Goal: Obtain resource: Download file/media

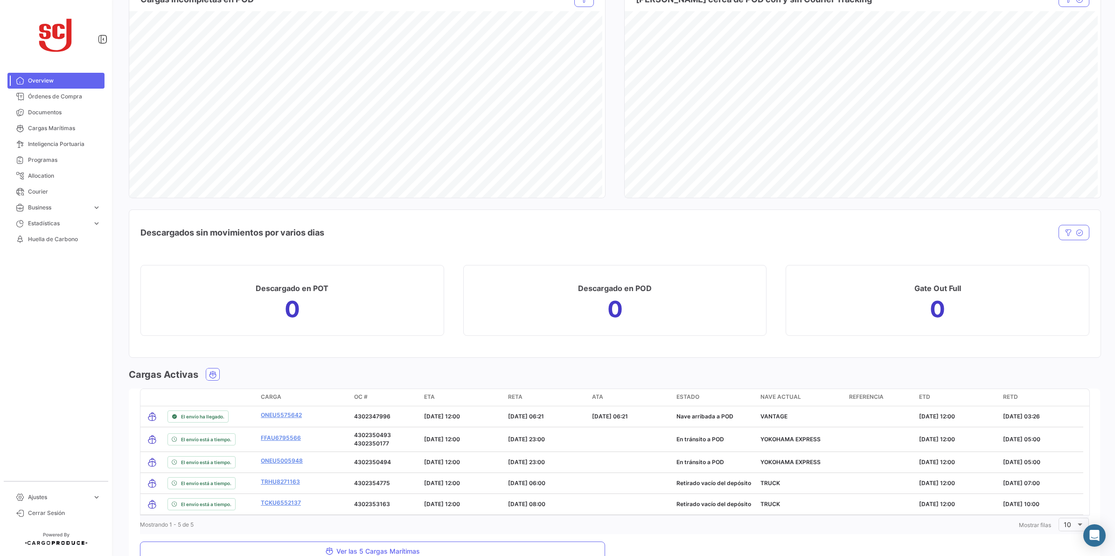
scroll to position [815, 0]
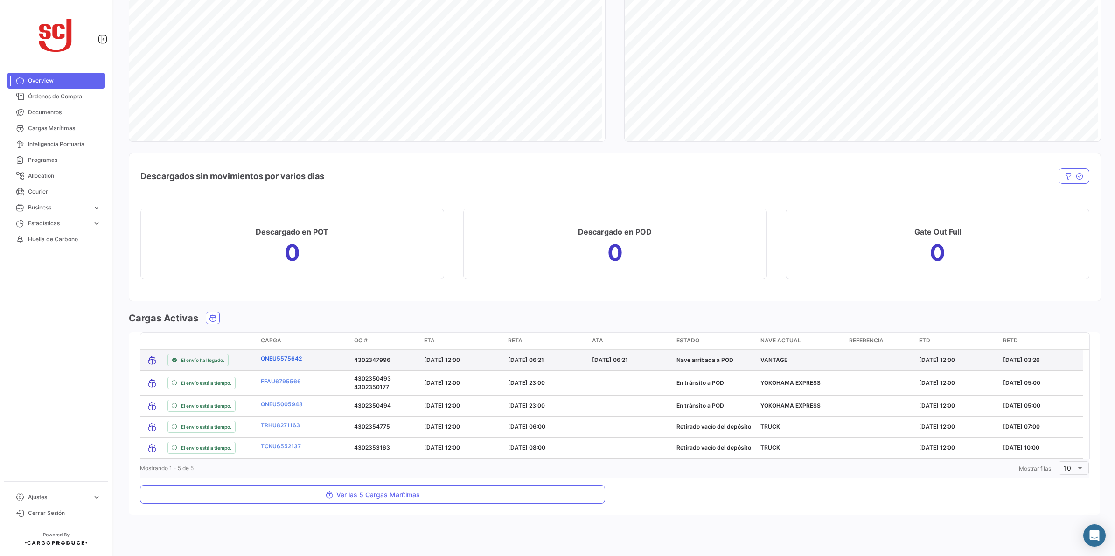
click at [276, 362] on link "ONEU5575642" at bounding box center [281, 359] width 41 height 8
click at [276, 361] on link "ONEU5575642" at bounding box center [281, 359] width 41 height 8
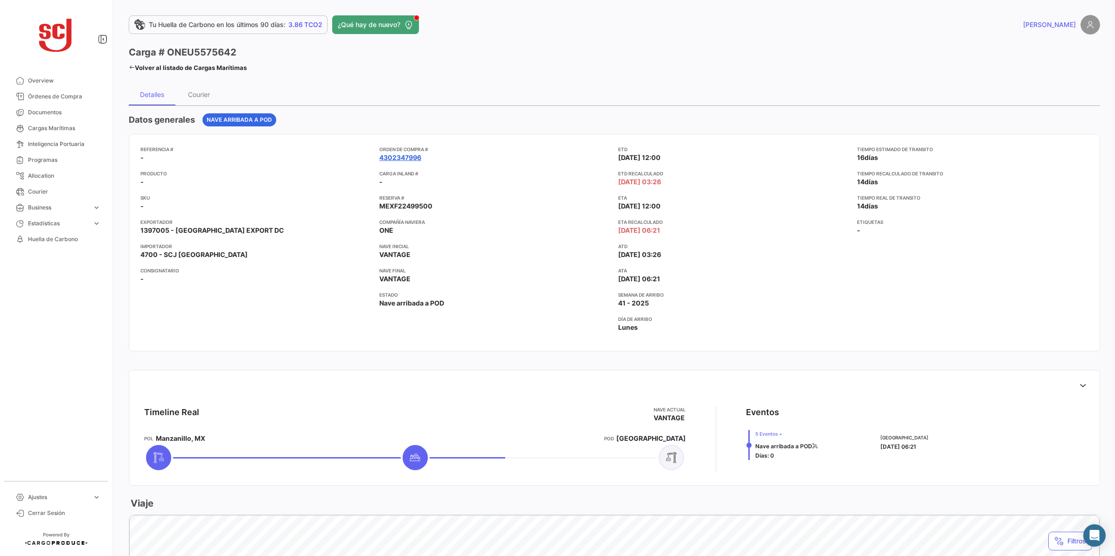
click at [414, 160] on link "4302347996" at bounding box center [400, 157] width 42 height 9
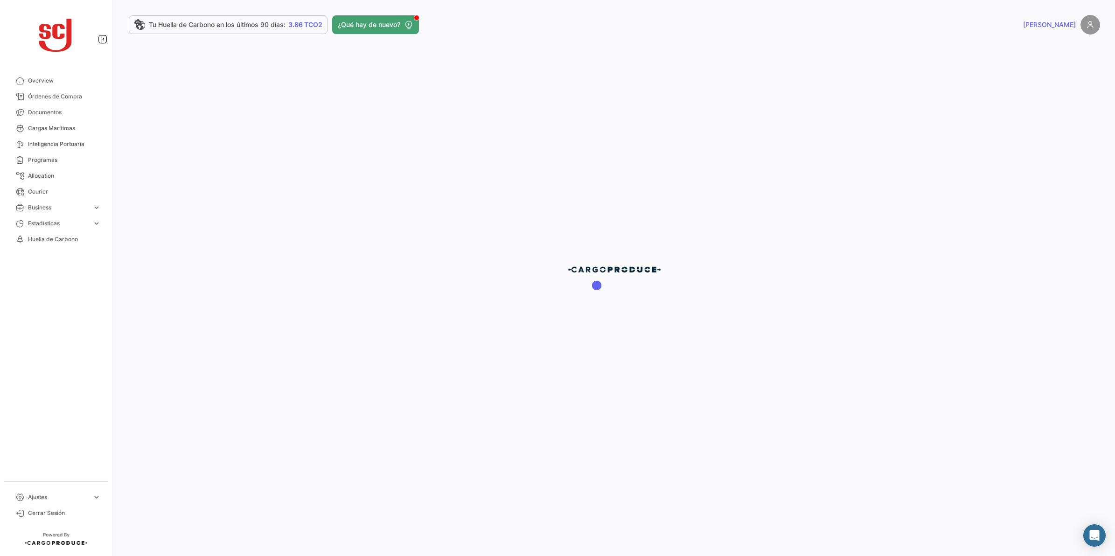
click at [414, 160] on div at bounding box center [614, 278] width 1001 height 556
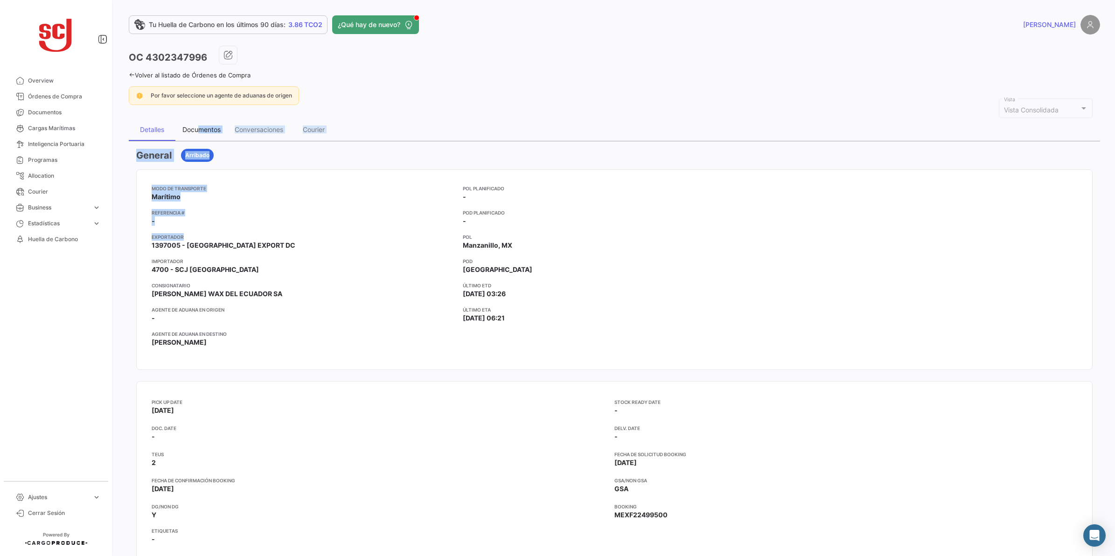
drag, startPoint x: 199, startPoint y: 126, endPoint x: 283, endPoint y: 241, distance: 141.5
click at [183, 136] on div "Documentos" at bounding box center [201, 129] width 52 height 22
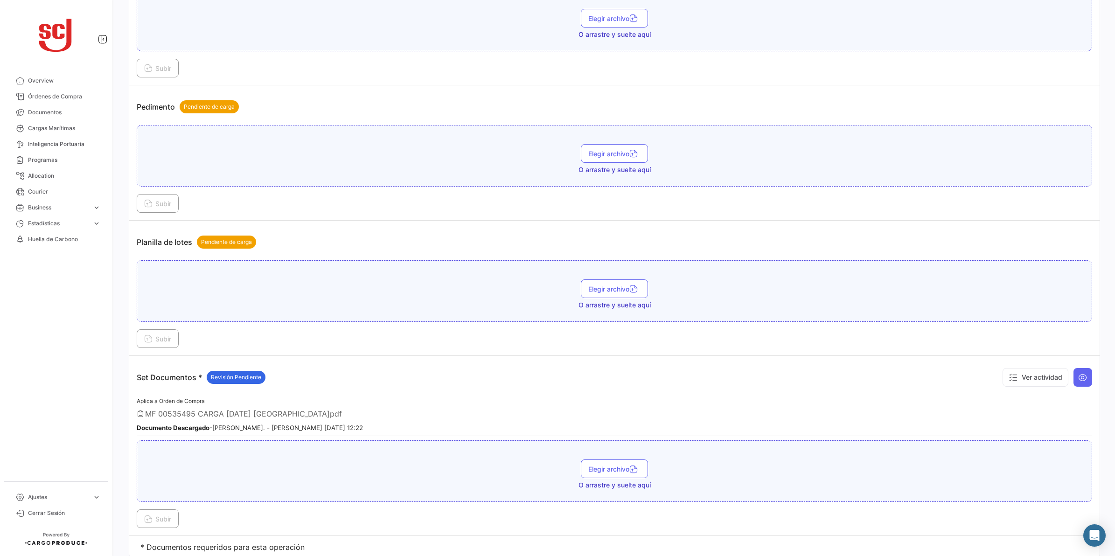
scroll to position [1058, 0]
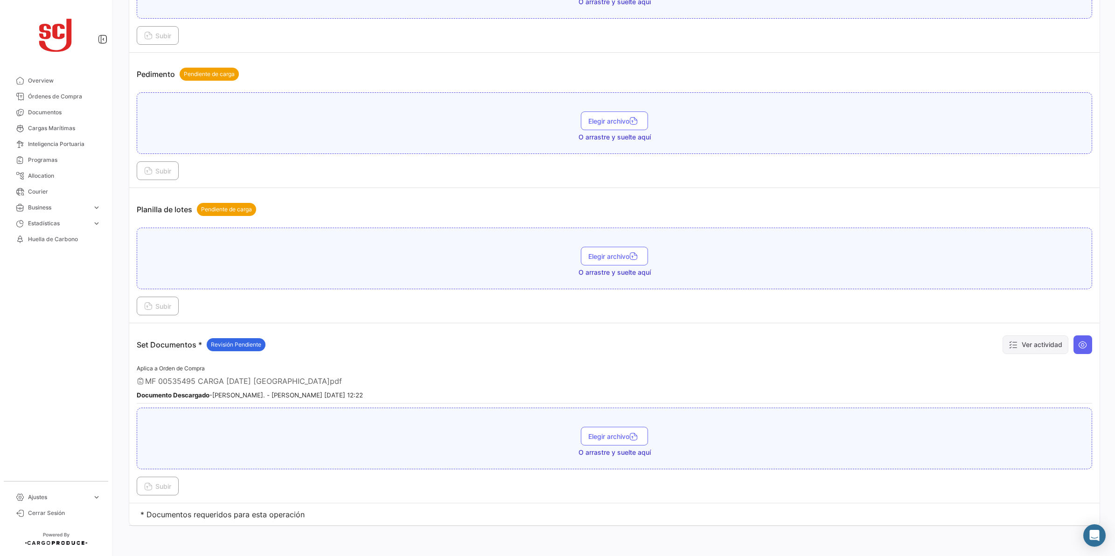
click at [1051, 348] on button "Ver actividad" at bounding box center [1035, 344] width 66 height 19
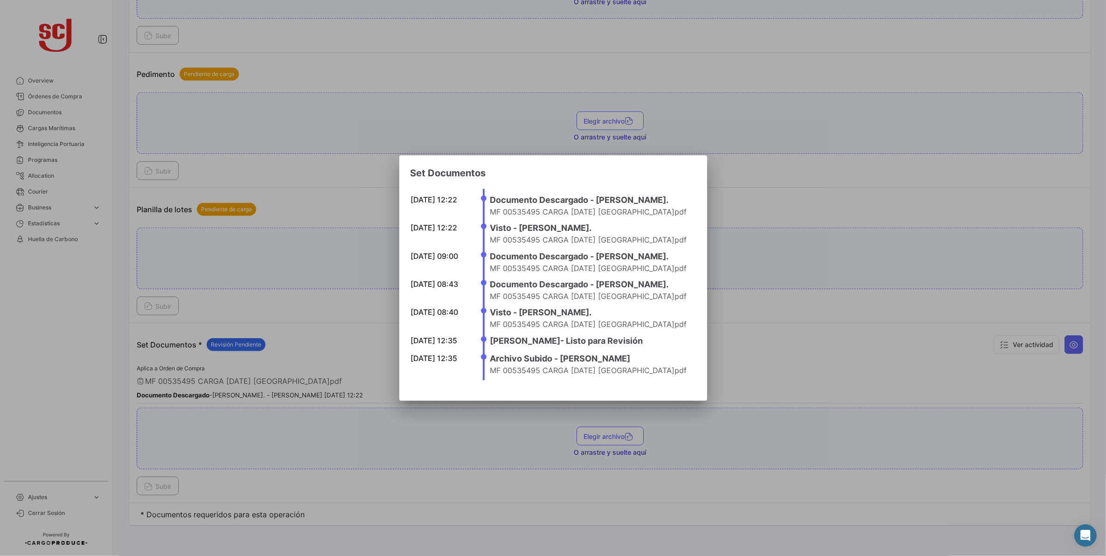
click at [789, 357] on div at bounding box center [553, 278] width 1106 height 556
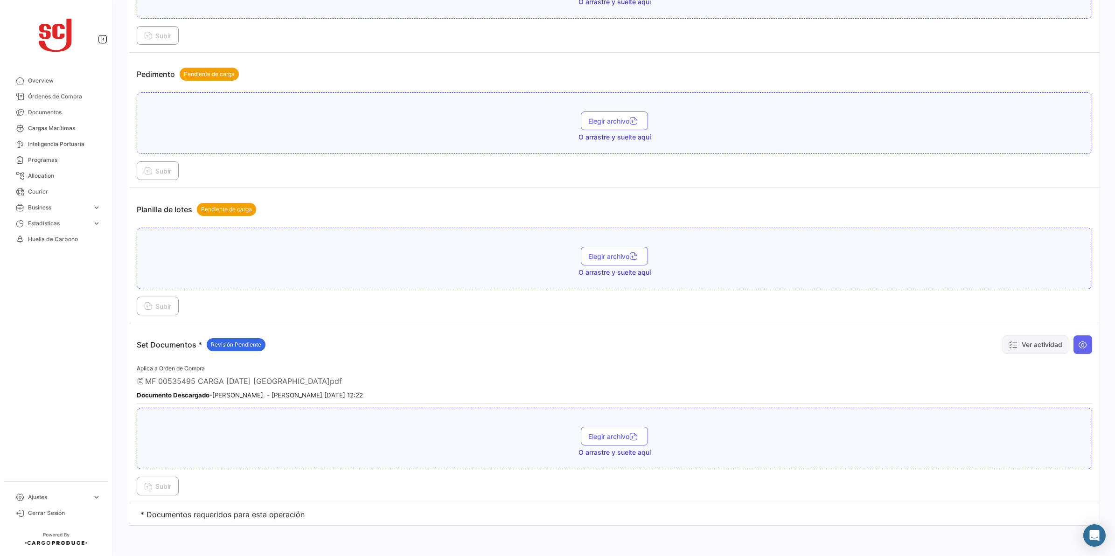
click at [1025, 353] on button "Ver actividad" at bounding box center [1035, 344] width 66 height 19
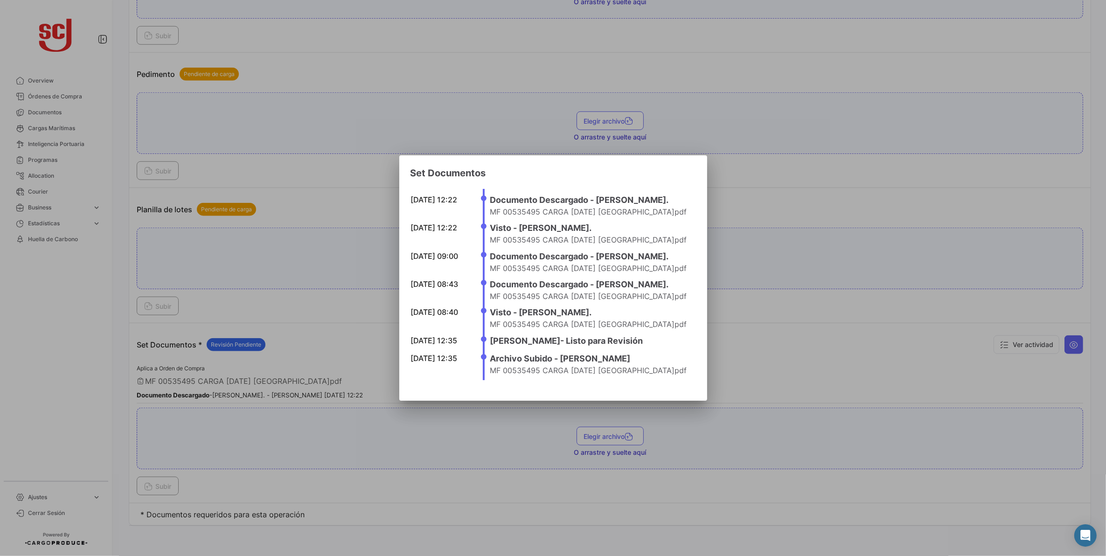
click at [754, 306] on div at bounding box center [553, 278] width 1106 height 556
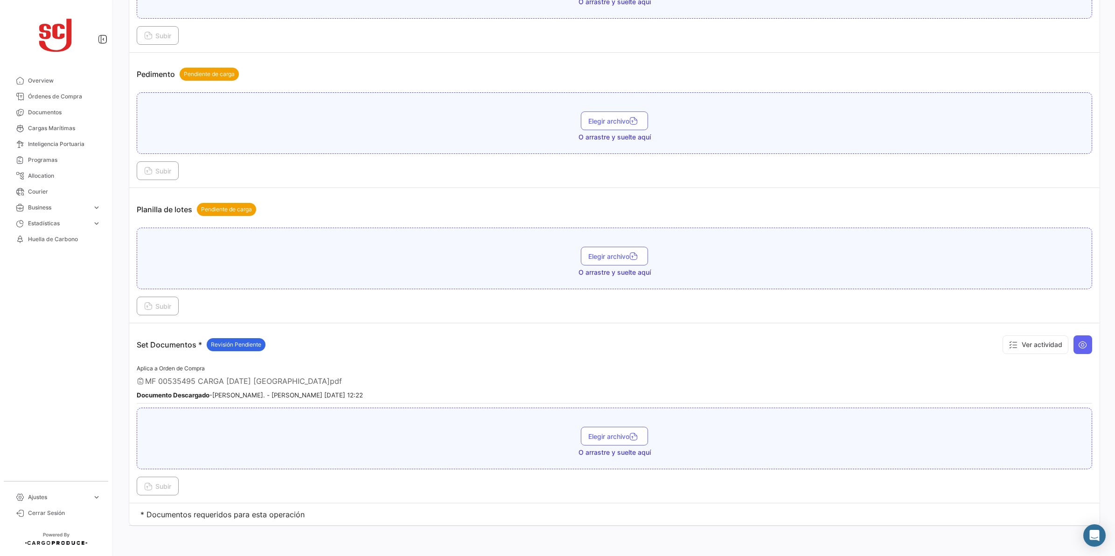
click at [1074, 356] on div "Ver actividad" at bounding box center [1045, 345] width 94 height 28
click at [1074, 353] on button at bounding box center [1082, 344] width 19 height 19
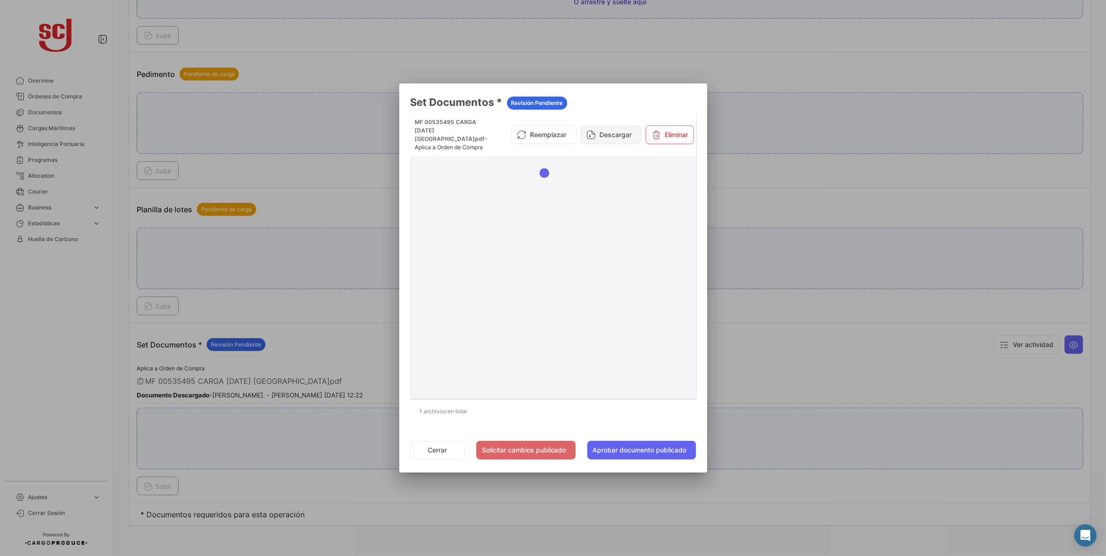
click at [612, 137] on button "Descargar" at bounding box center [610, 134] width 61 height 19
click at [774, 220] on div at bounding box center [553, 278] width 1106 height 556
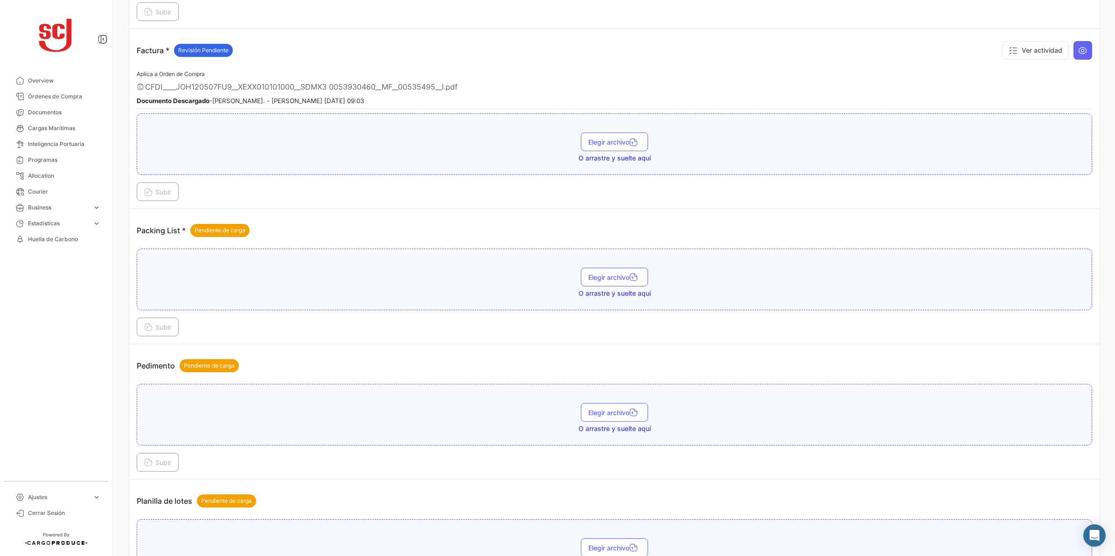
scroll to position [591, 0]
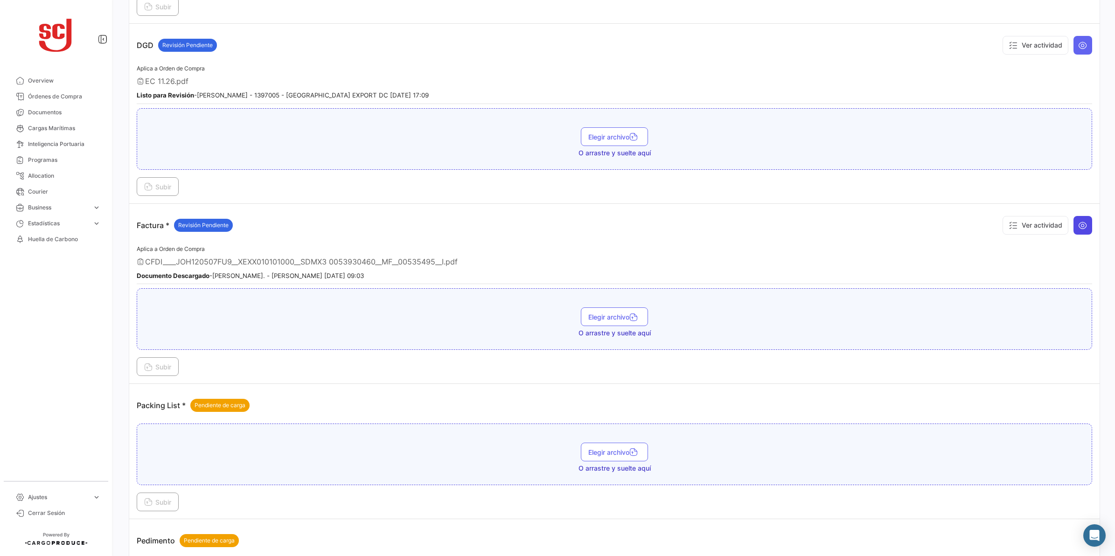
click at [1077, 231] on button at bounding box center [1082, 225] width 19 height 19
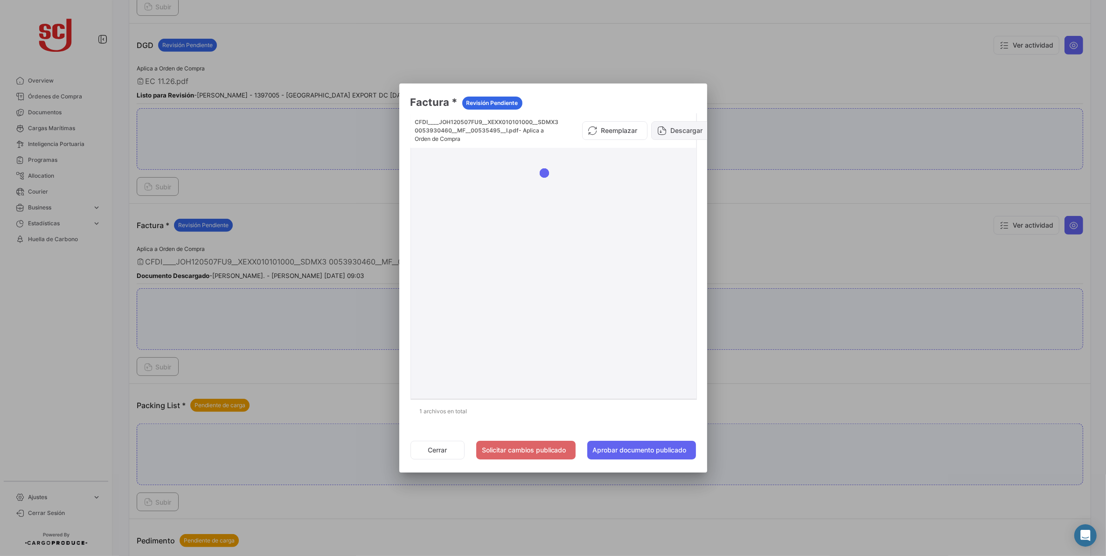
click at [667, 127] on button "Descargar" at bounding box center [681, 130] width 61 height 19
click at [796, 374] on div at bounding box center [553, 278] width 1106 height 556
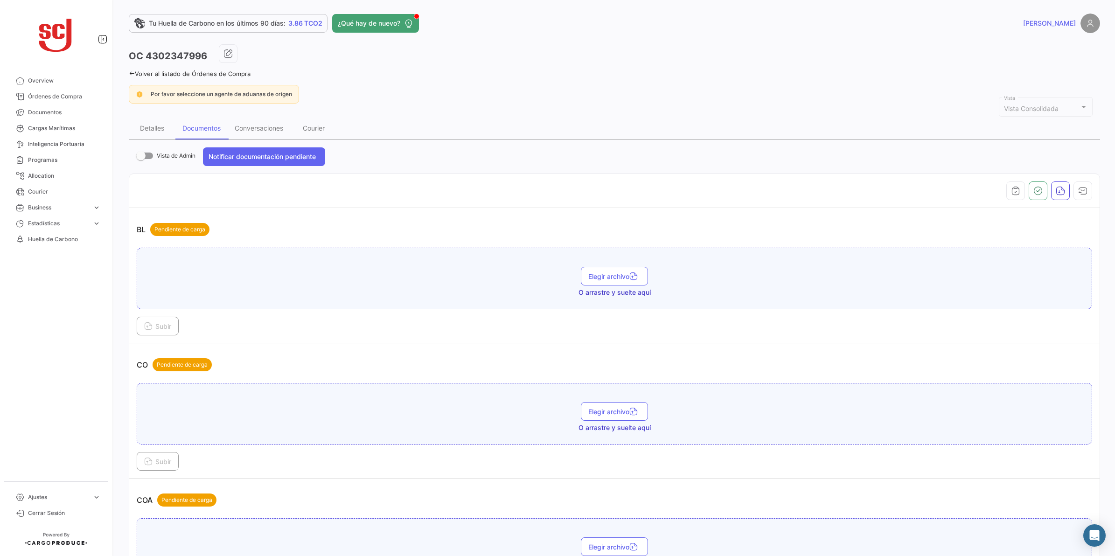
scroll to position [0, 0]
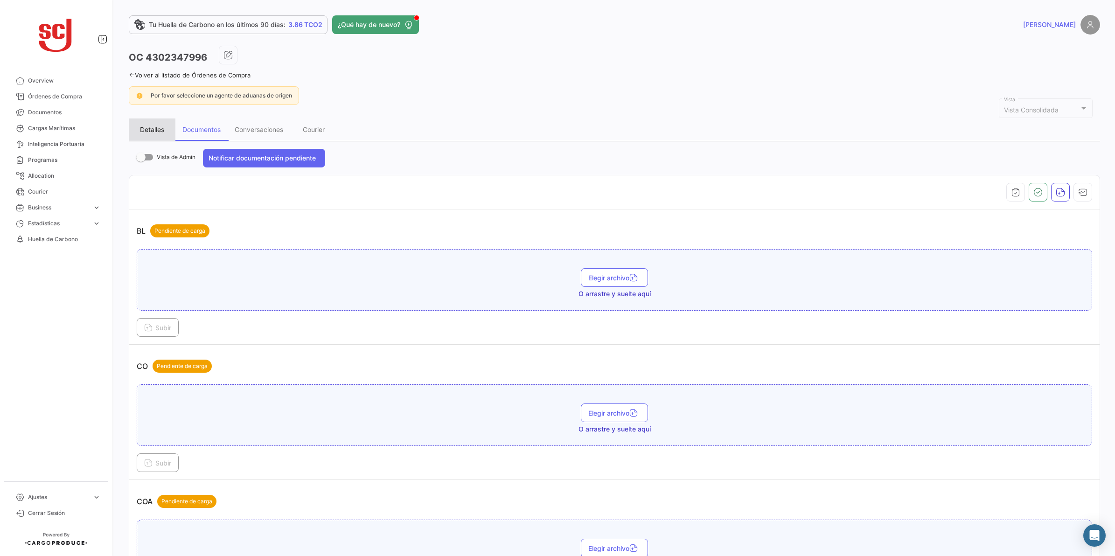
click at [160, 124] on div "Detalles" at bounding box center [152, 129] width 47 height 22
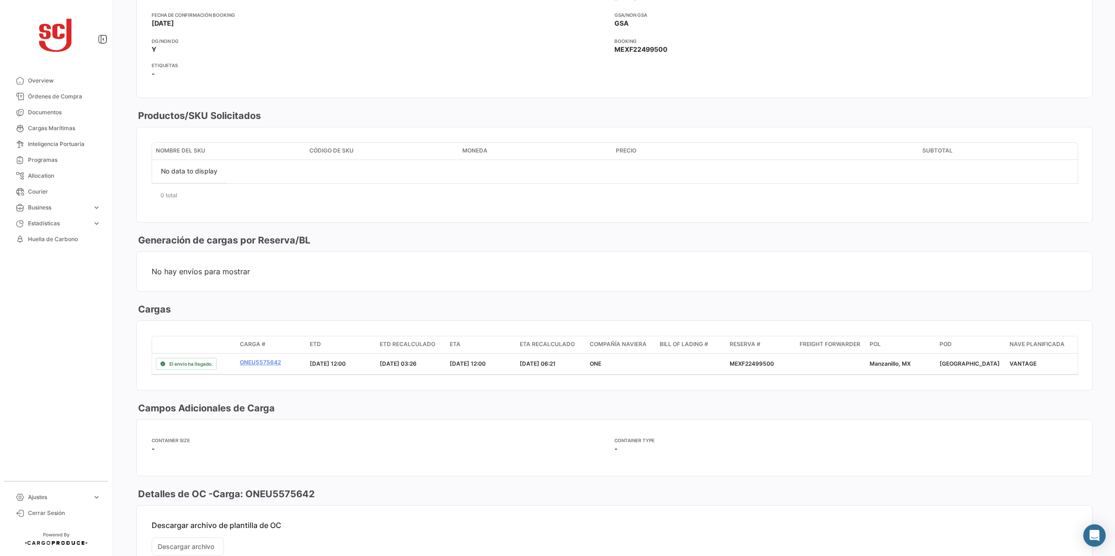
scroll to position [466, 0]
drag, startPoint x: 321, startPoint y: 499, endPoint x: 248, endPoint y: 509, distance: 73.4
click at [248, 500] on div "Detalles de OC - Carga: ONEU5575642" at bounding box center [614, 493] width 956 height 13
copy h3 "ONEU5575642"
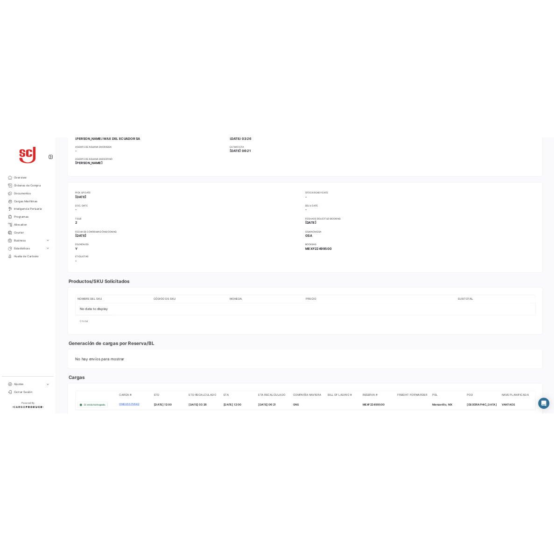
scroll to position [525, 0]
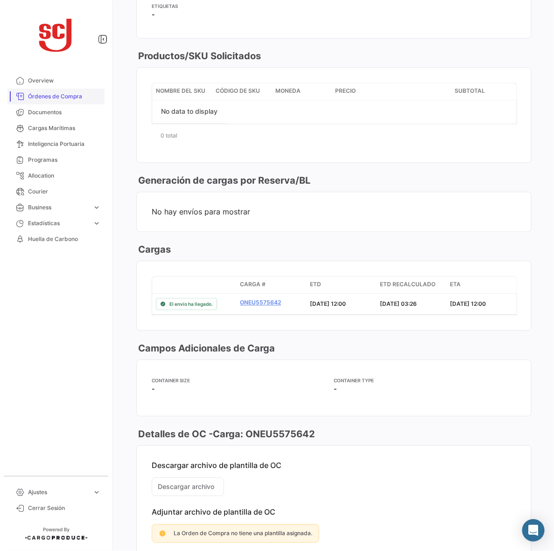
click at [44, 90] on link "Órdenes de Compra" at bounding box center [55, 97] width 97 height 16
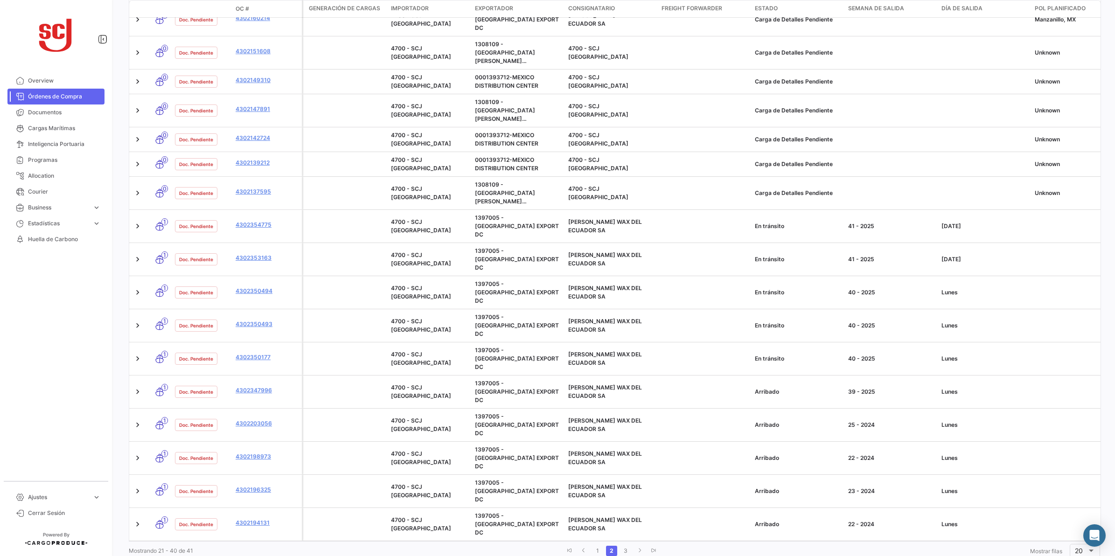
scroll to position [247, 0]
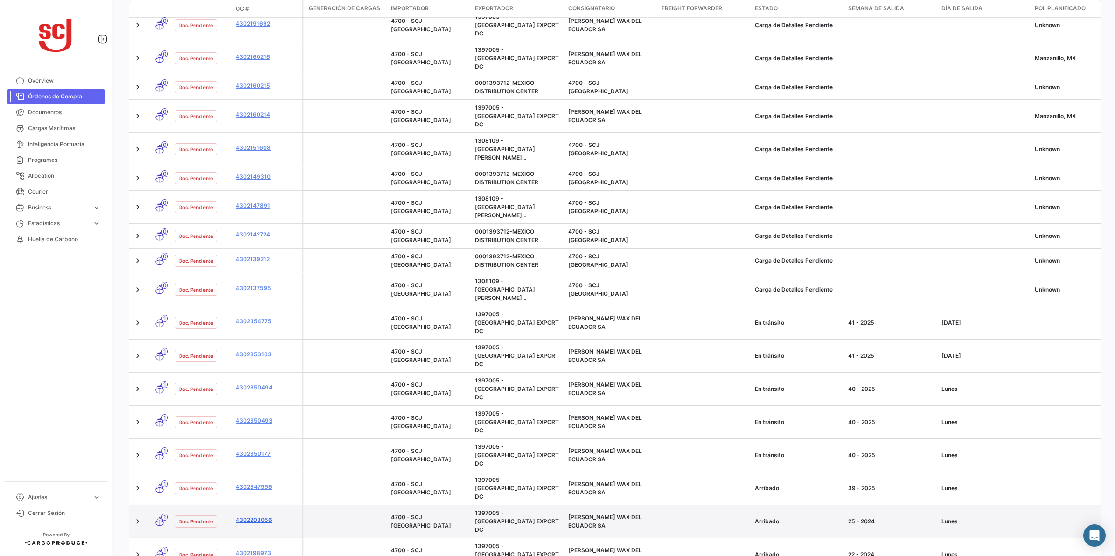
click at [257, 516] on link "4302203056" at bounding box center [267, 520] width 63 height 8
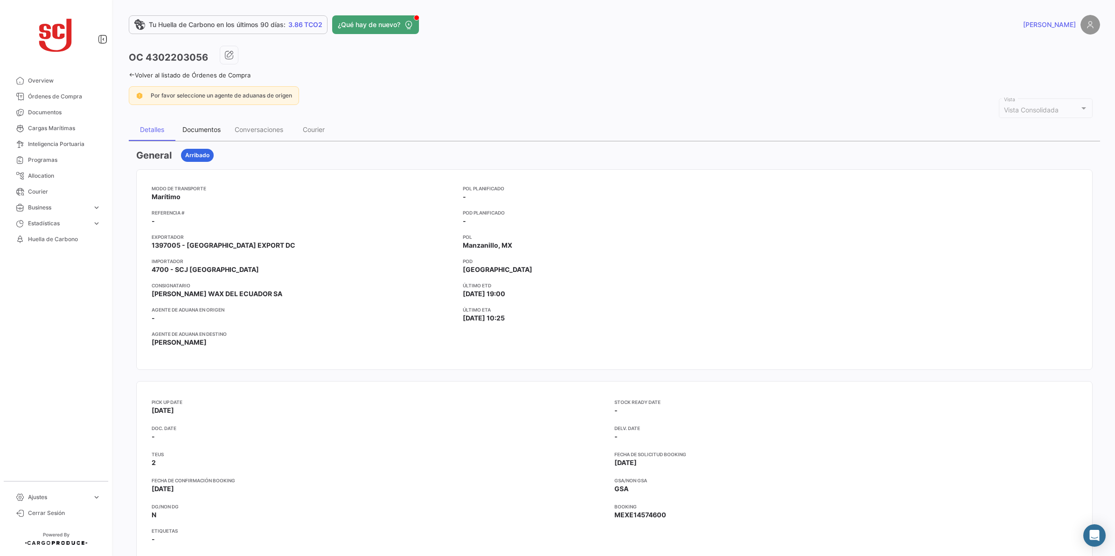
click at [180, 136] on div "Documentos" at bounding box center [201, 129] width 52 height 22
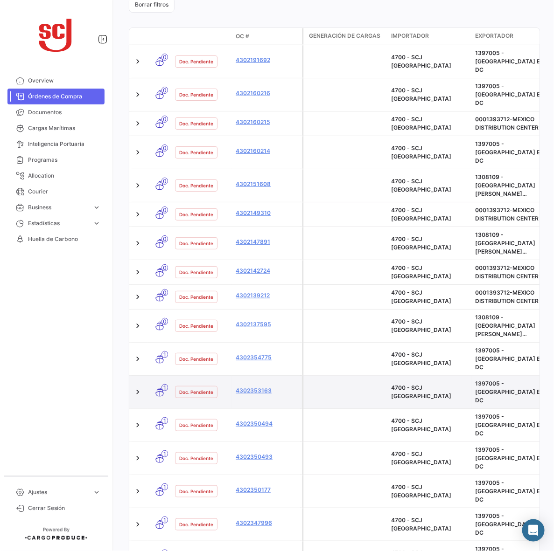
scroll to position [285, 0]
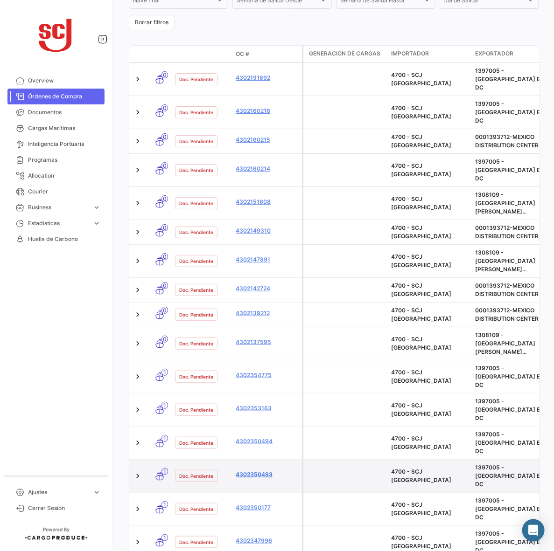
click at [269, 471] on link "4302350493" at bounding box center [267, 475] width 63 height 8
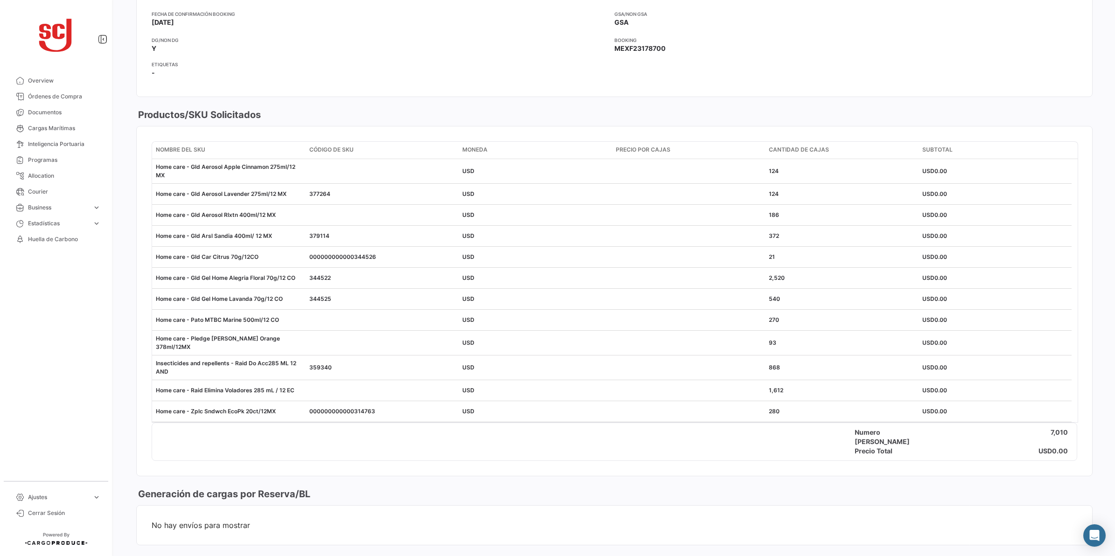
scroll to position [700, 0]
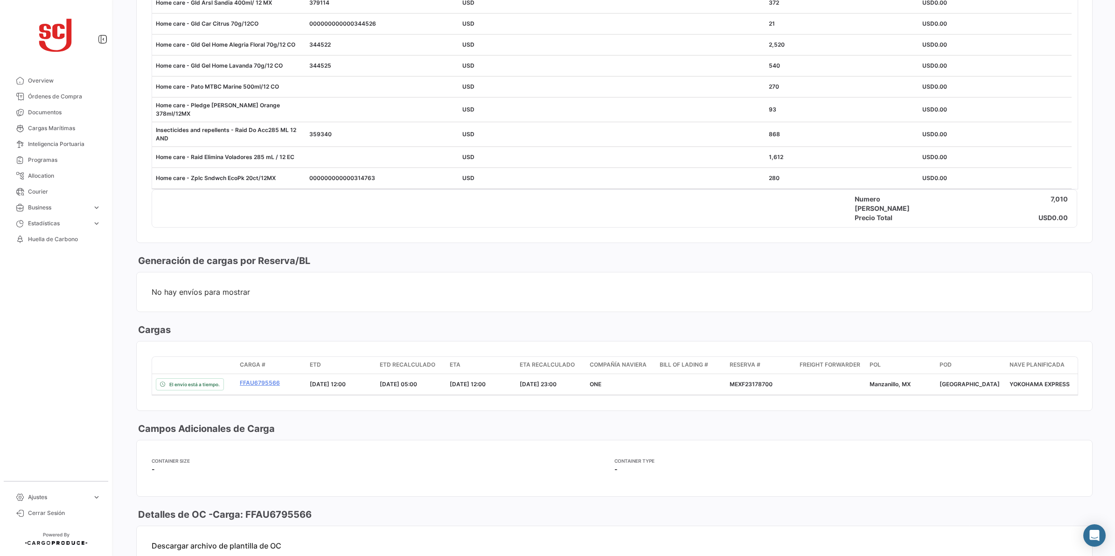
drag, startPoint x: 315, startPoint y: 519, endPoint x: 247, endPoint y: 522, distance: 68.2
click at [247, 521] on div "Detalles de OC - Carga: FFAU6795566" at bounding box center [614, 514] width 956 height 13
copy h3 "FFAU6795566"
click at [367, 288] on span "No hay envíos para mostrar" at bounding box center [614, 291] width 925 height 9
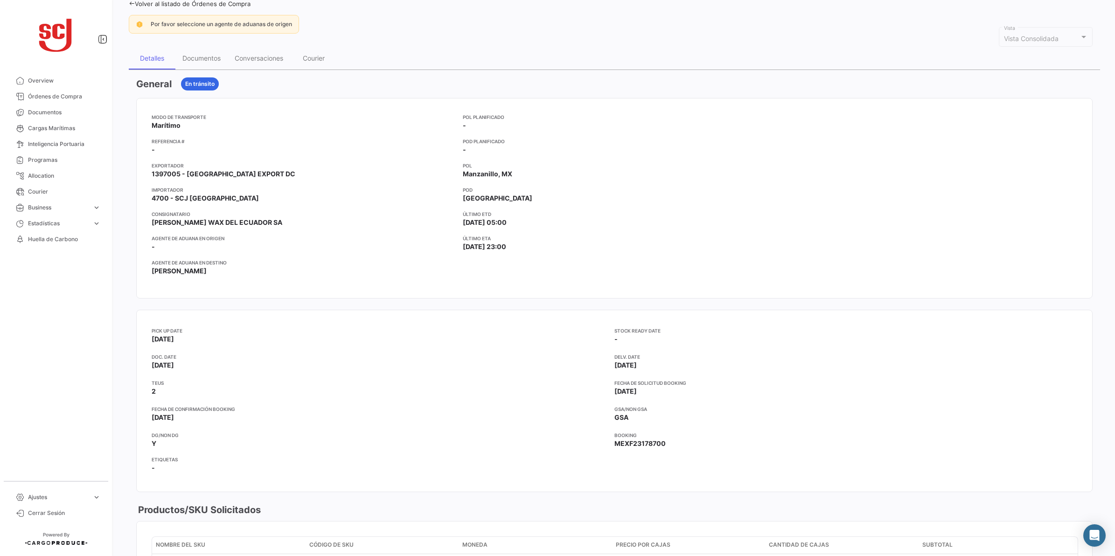
scroll to position [0, 0]
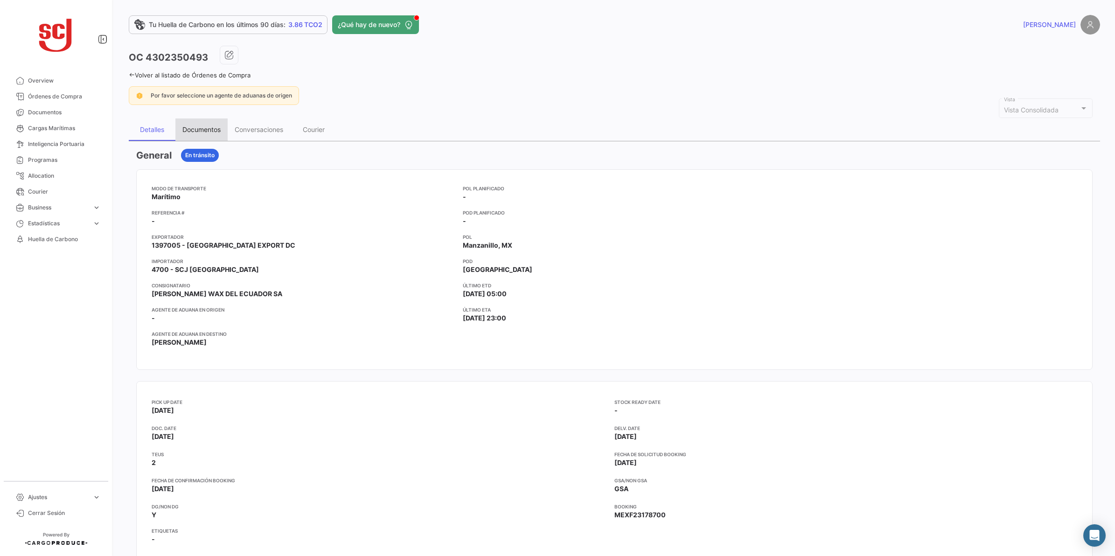
click at [197, 126] on div "Documentos" at bounding box center [201, 129] width 38 height 8
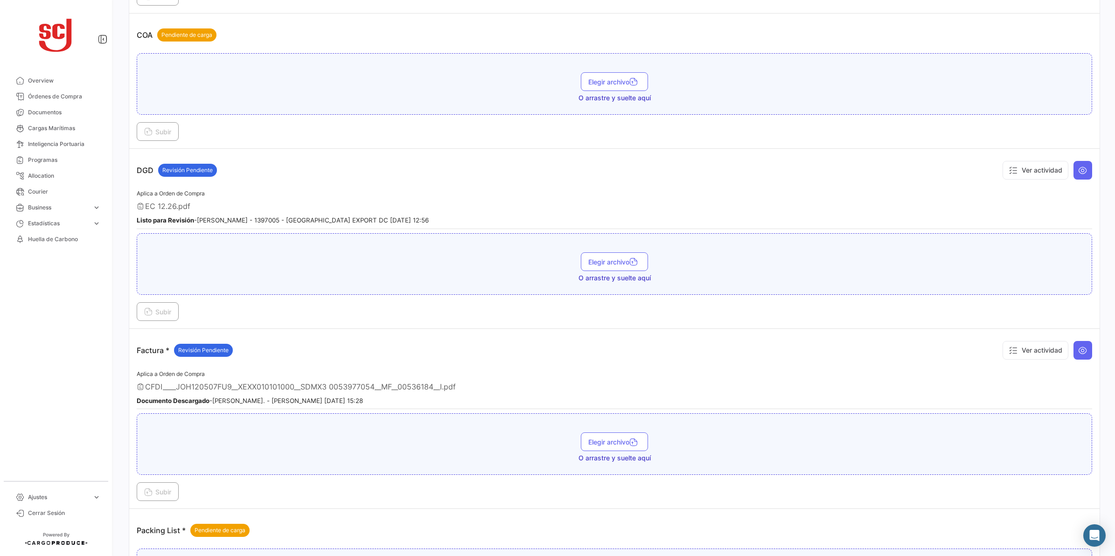
scroll to position [525, 0]
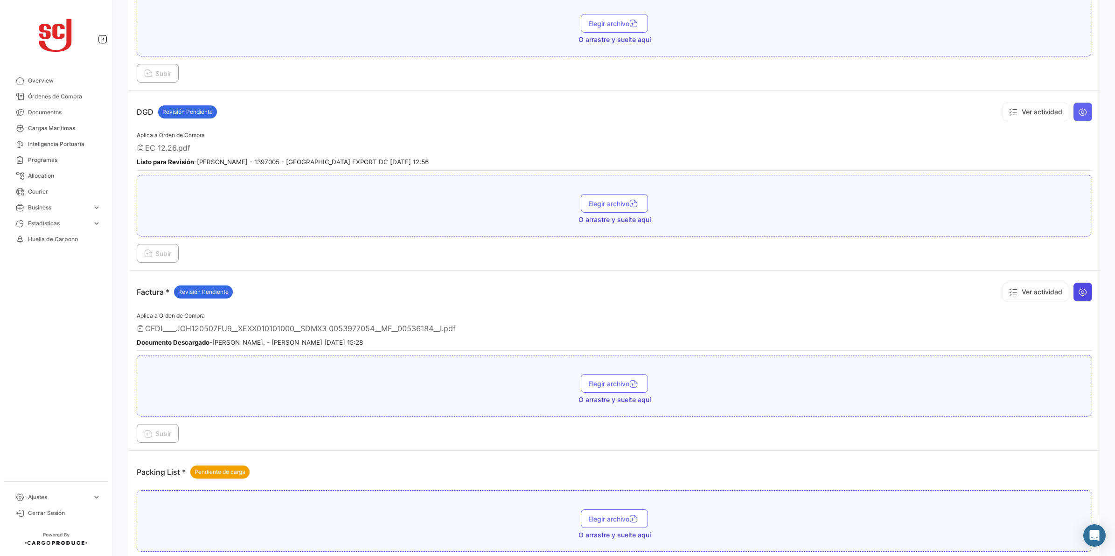
click at [1078, 290] on icon at bounding box center [1082, 291] width 9 height 9
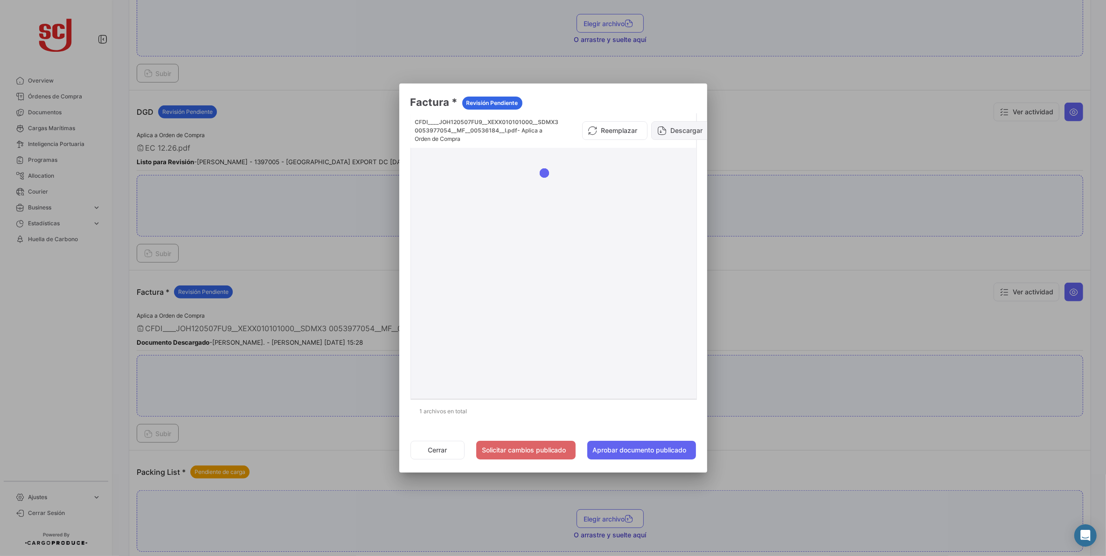
click at [681, 126] on button "Descargar" at bounding box center [681, 130] width 61 height 19
click at [834, 437] on div at bounding box center [553, 278] width 1106 height 556
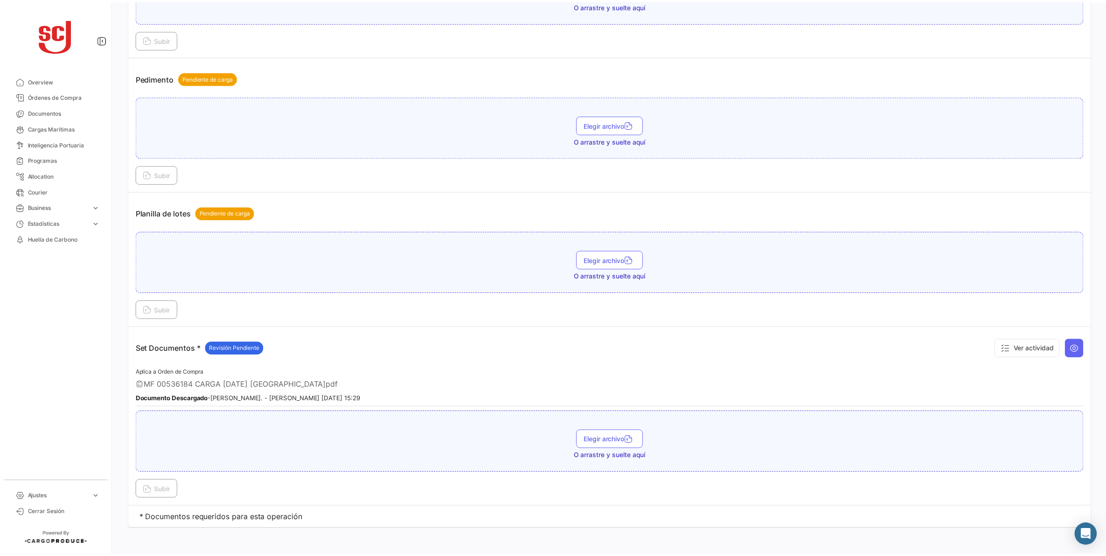
scroll to position [1058, 0]
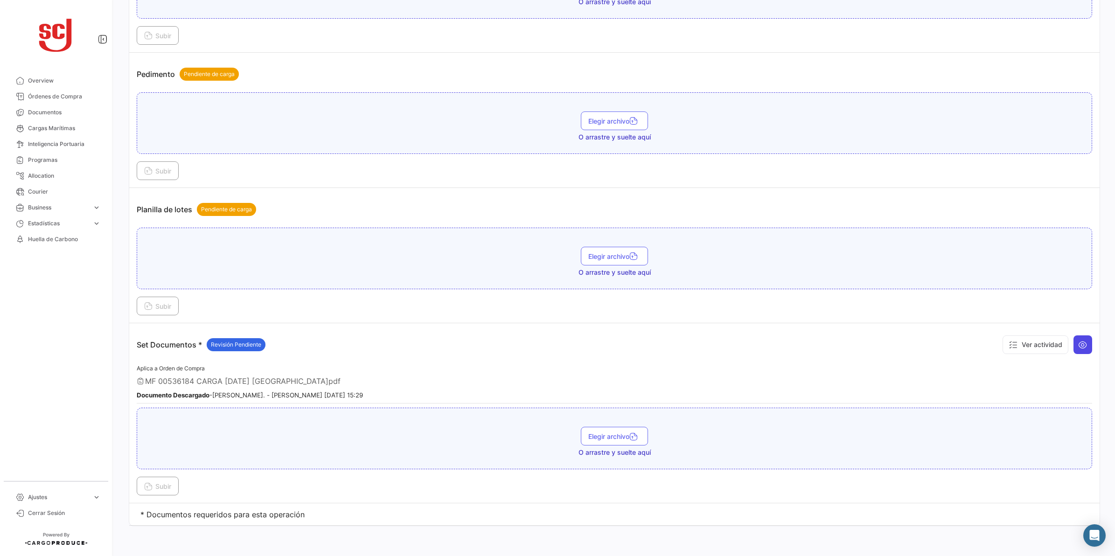
click at [1078, 348] on icon at bounding box center [1082, 344] width 9 height 9
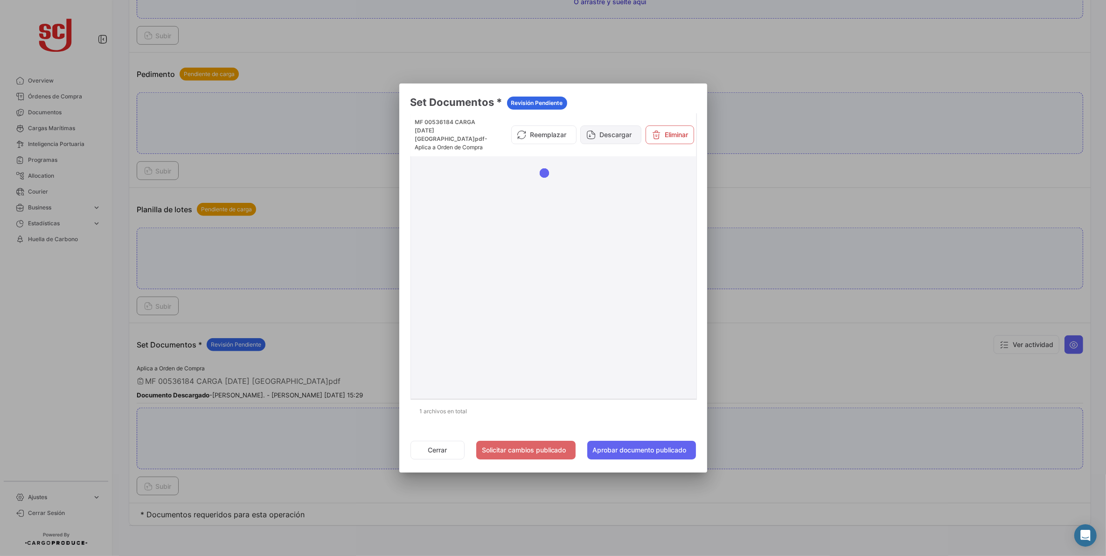
click at [617, 134] on button "Descargar" at bounding box center [610, 134] width 61 height 19
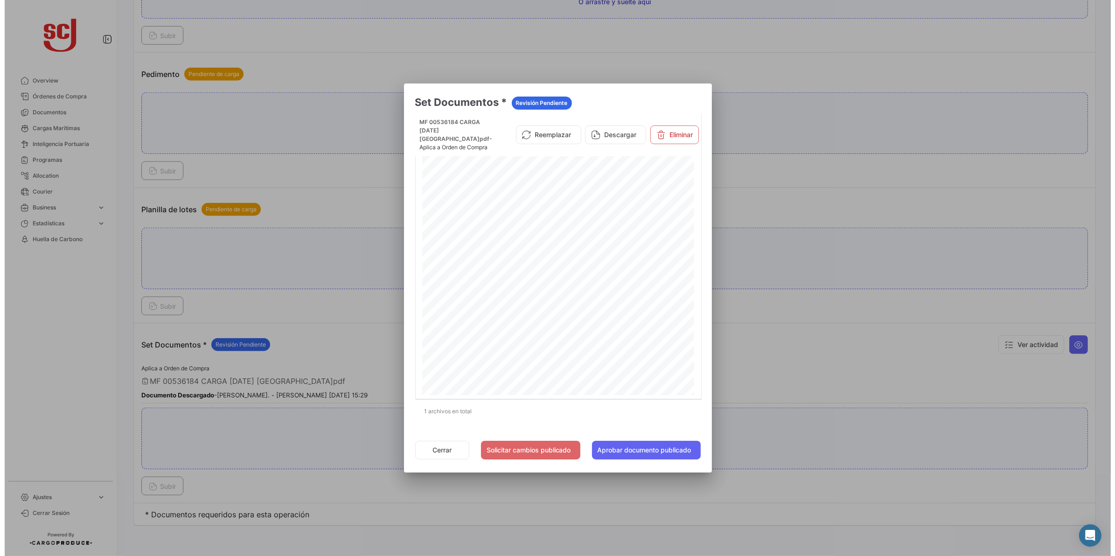
scroll to position [1399, 0]
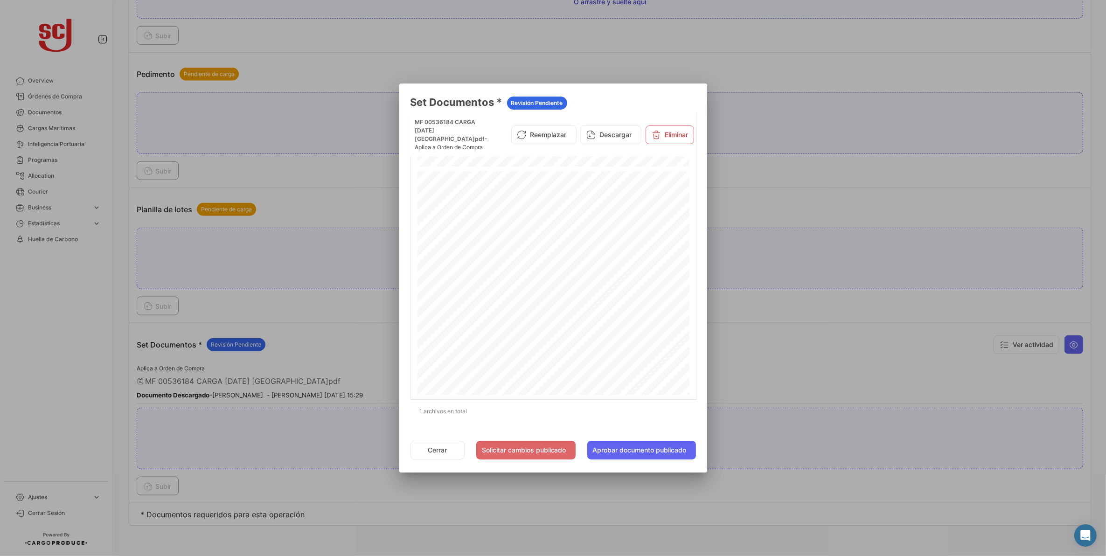
click at [833, 148] on div at bounding box center [553, 278] width 1106 height 556
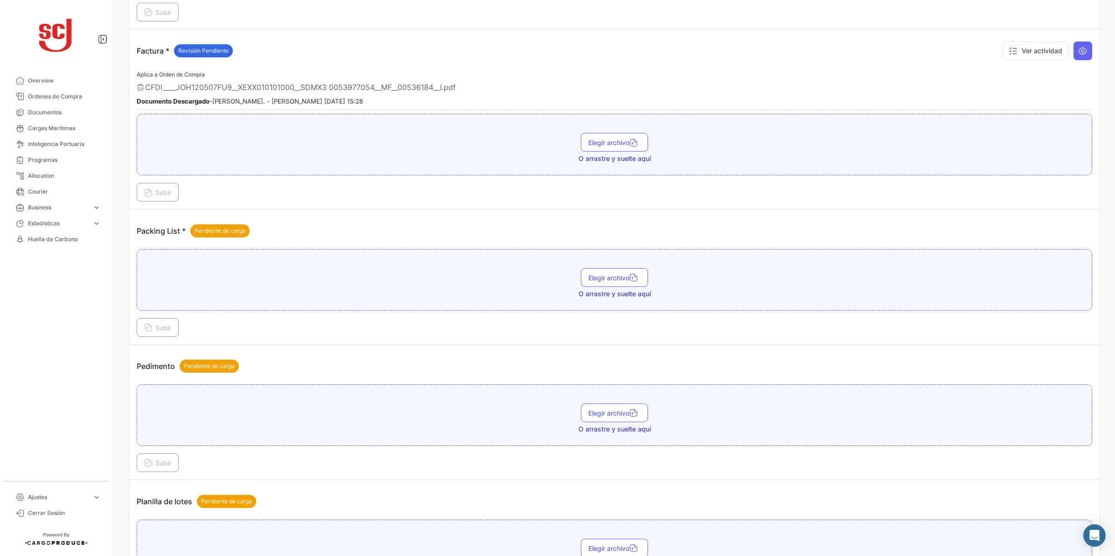
scroll to position [708, 0]
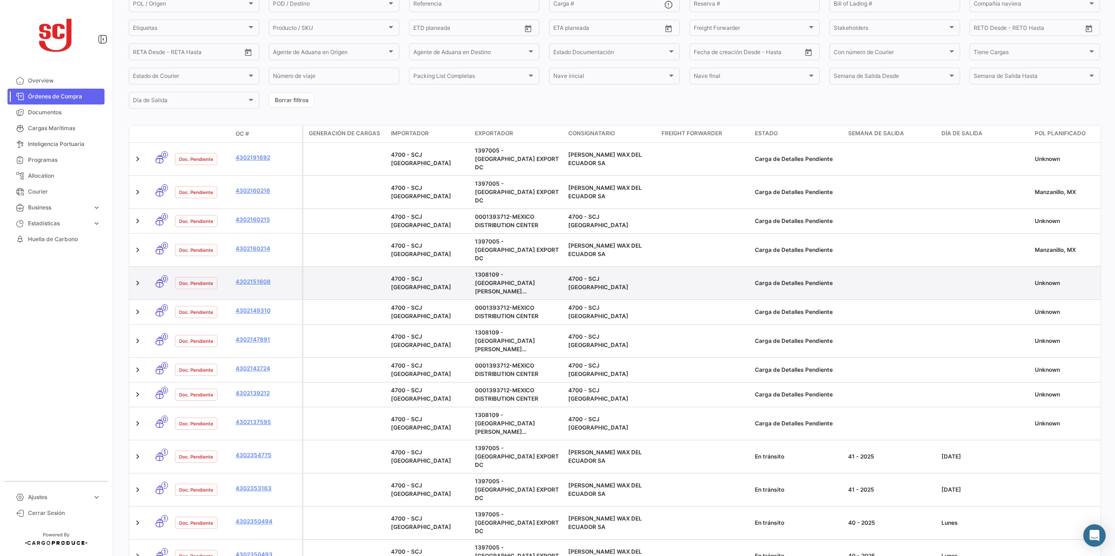
scroll to position [117, 0]
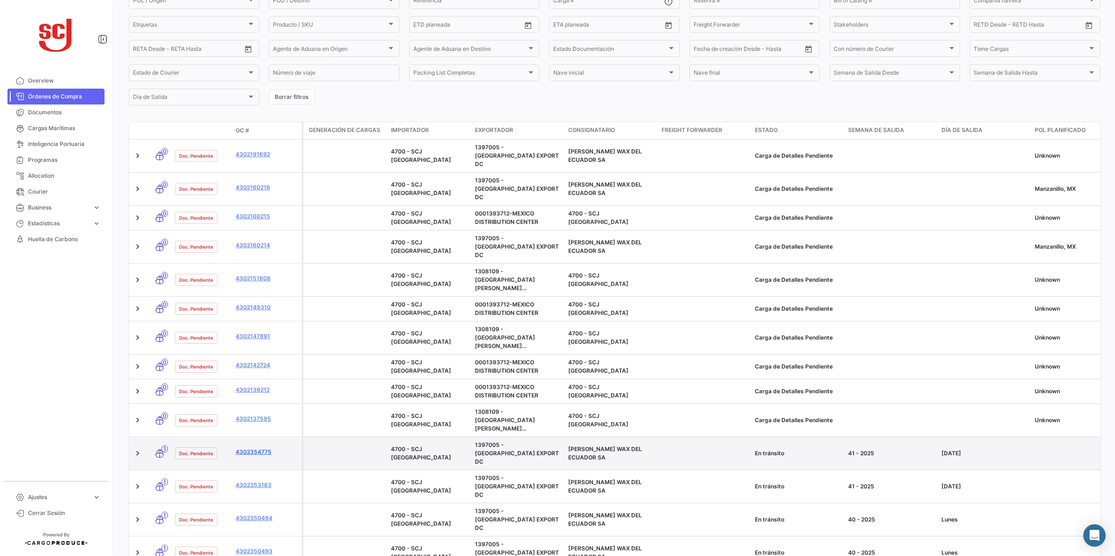
click at [260, 448] on link "4302354775" at bounding box center [267, 452] width 63 height 8
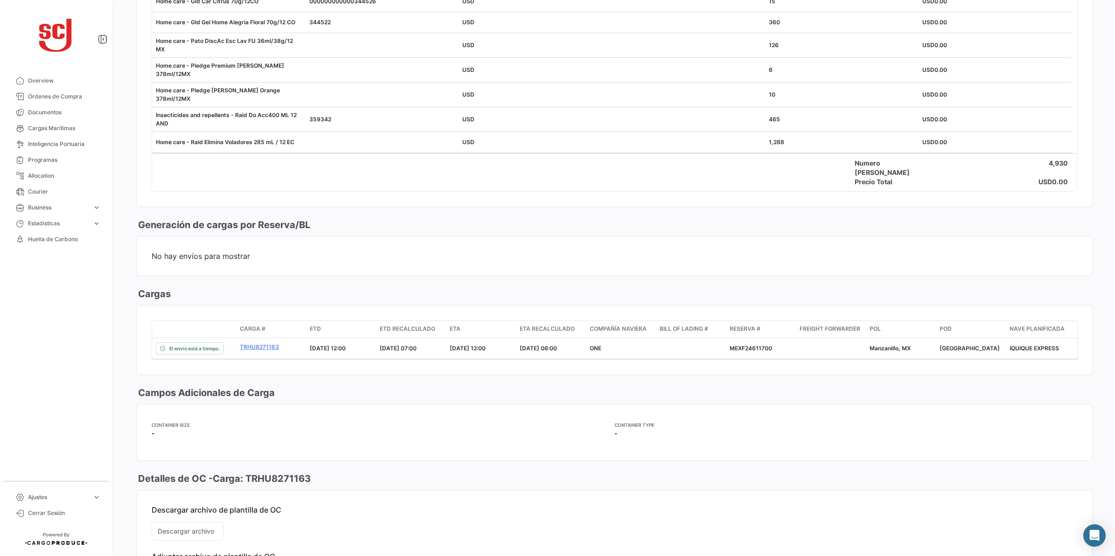
scroll to position [850, 0]
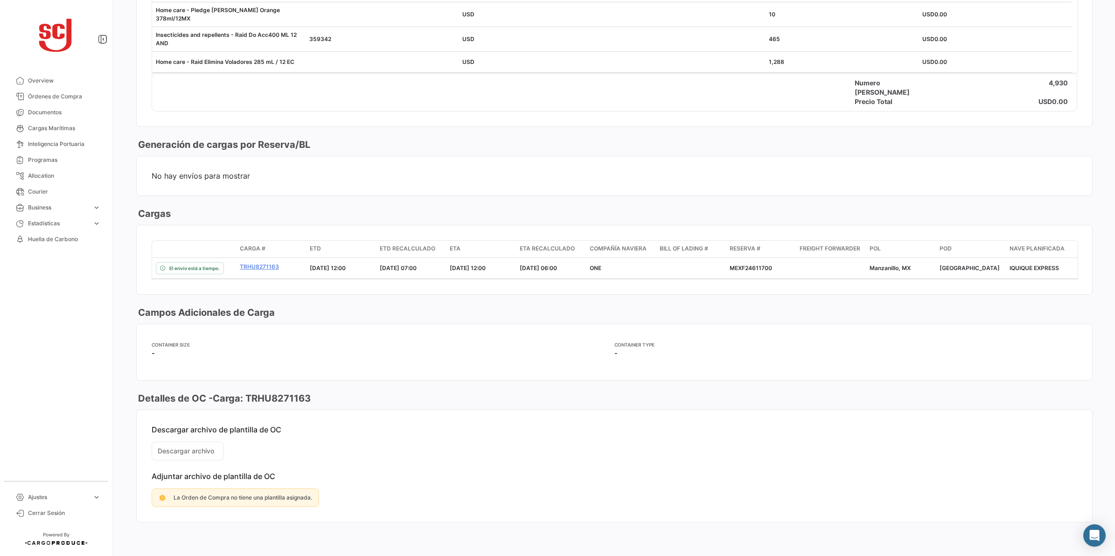
drag, startPoint x: 322, startPoint y: 406, endPoint x: 249, endPoint y: 401, distance: 73.4
copy h3 "TRHU8271163"
click at [300, 348] on app-card-info-title "Container Size" at bounding box center [383, 344] width 463 height 7
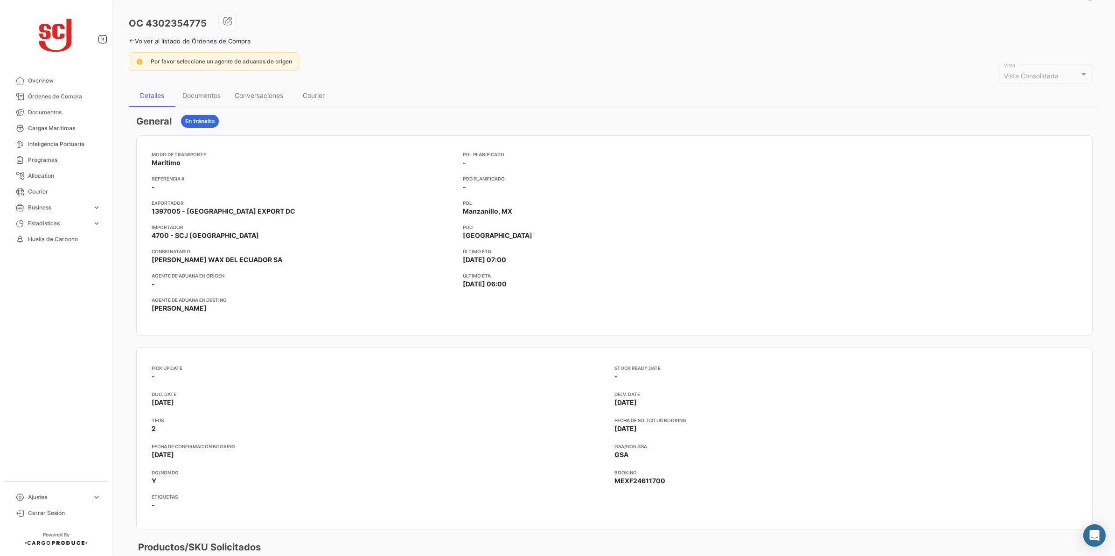
scroll to position [0, 0]
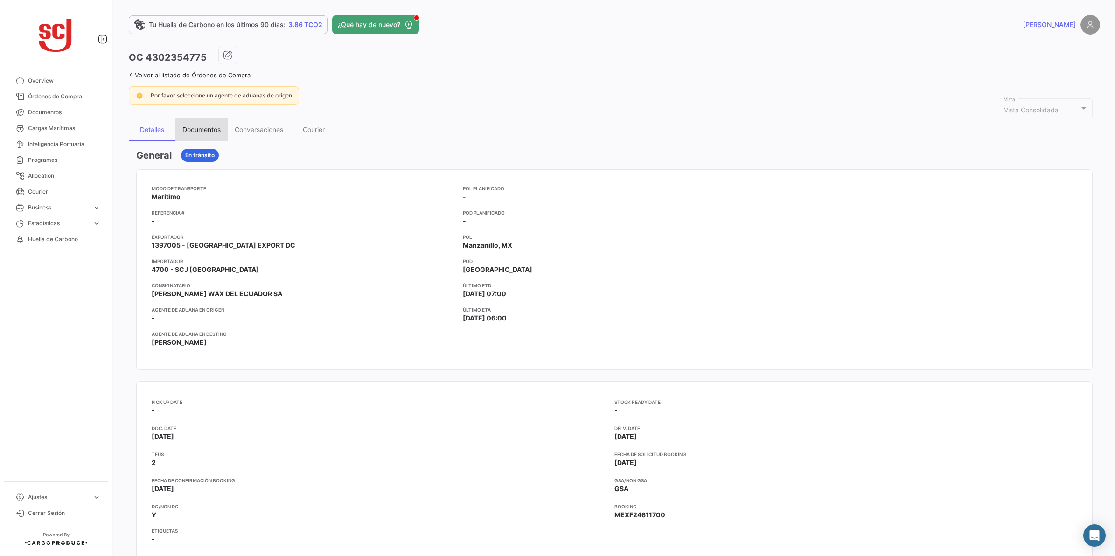
click at [208, 129] on div "Documentos" at bounding box center [201, 129] width 38 height 8
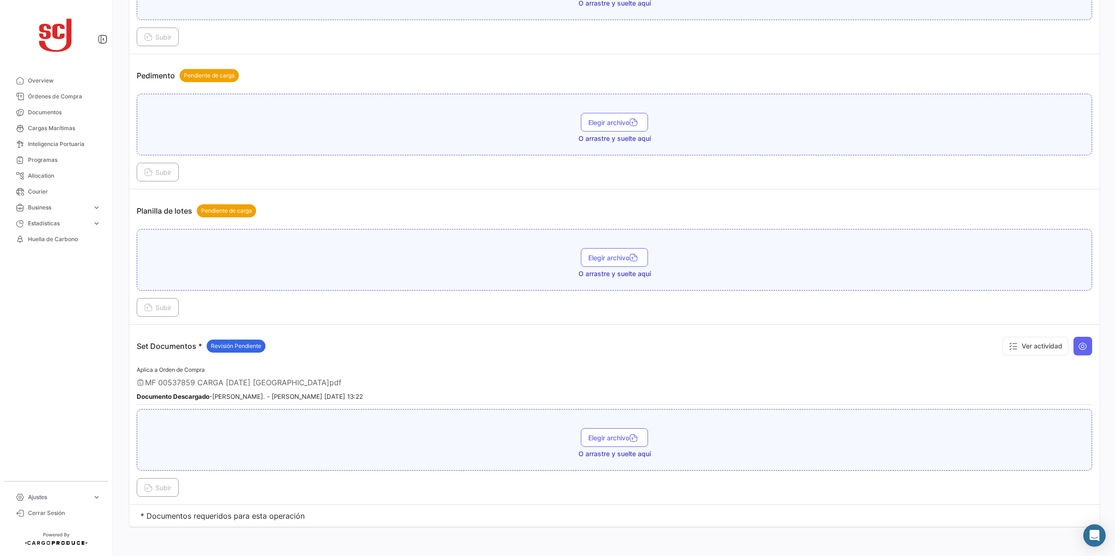
scroll to position [1058, 0]
click at [1078, 341] on icon at bounding box center [1082, 344] width 9 height 9
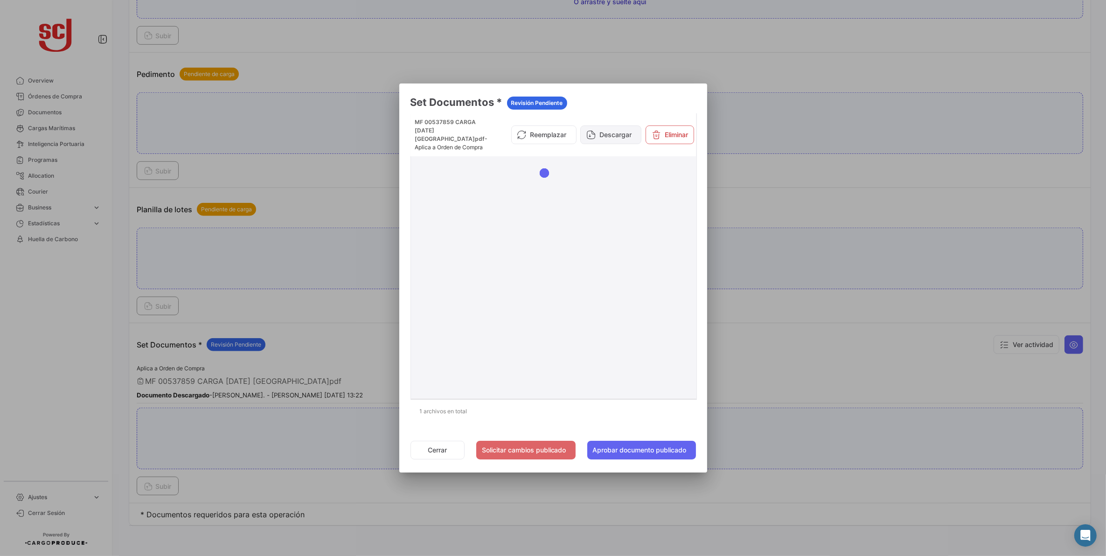
click at [616, 141] on button "Descargar" at bounding box center [610, 134] width 61 height 19
click at [826, 257] on div at bounding box center [553, 278] width 1106 height 556
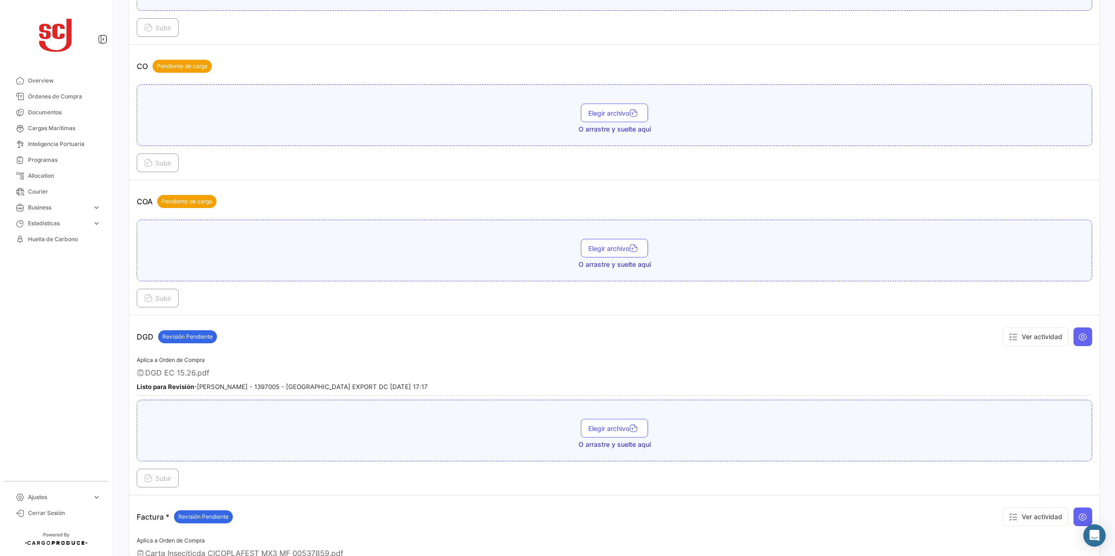
scroll to position [475, 0]
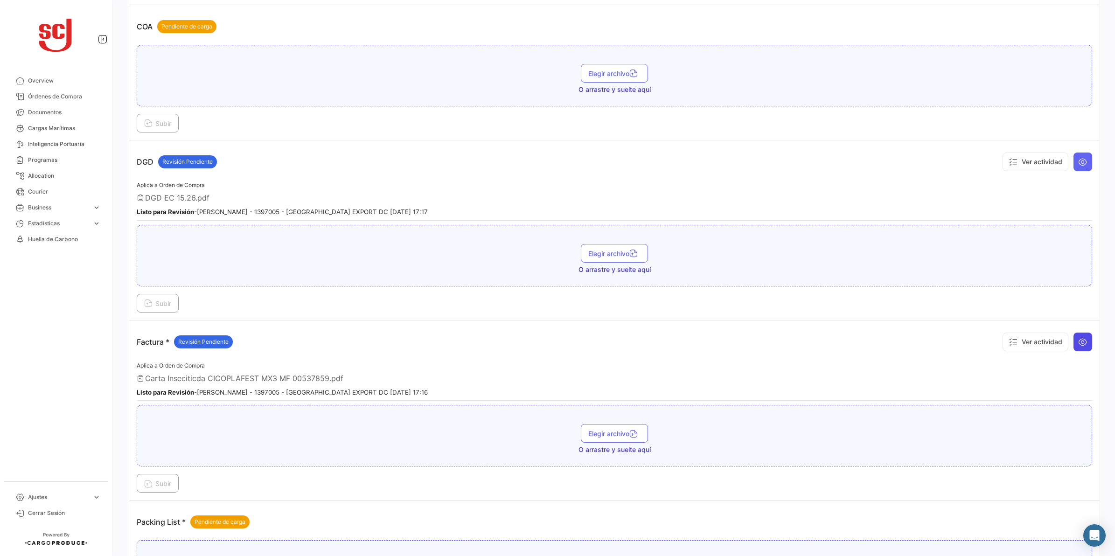
click at [1080, 343] on icon at bounding box center [1082, 341] width 9 height 9
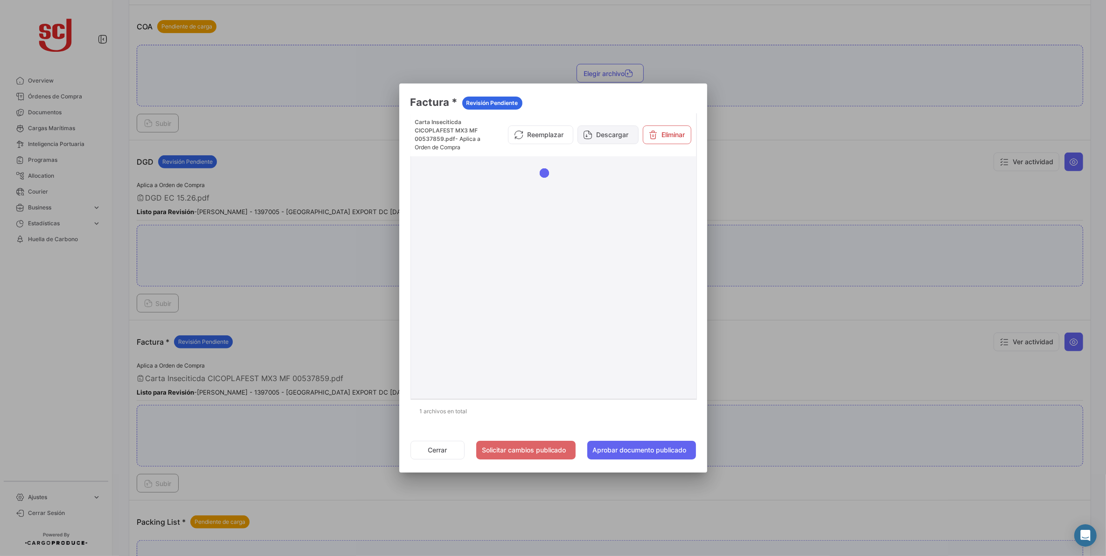
click at [609, 141] on button "Descargar" at bounding box center [607, 134] width 61 height 19
click at [750, 132] on div at bounding box center [553, 278] width 1106 height 556
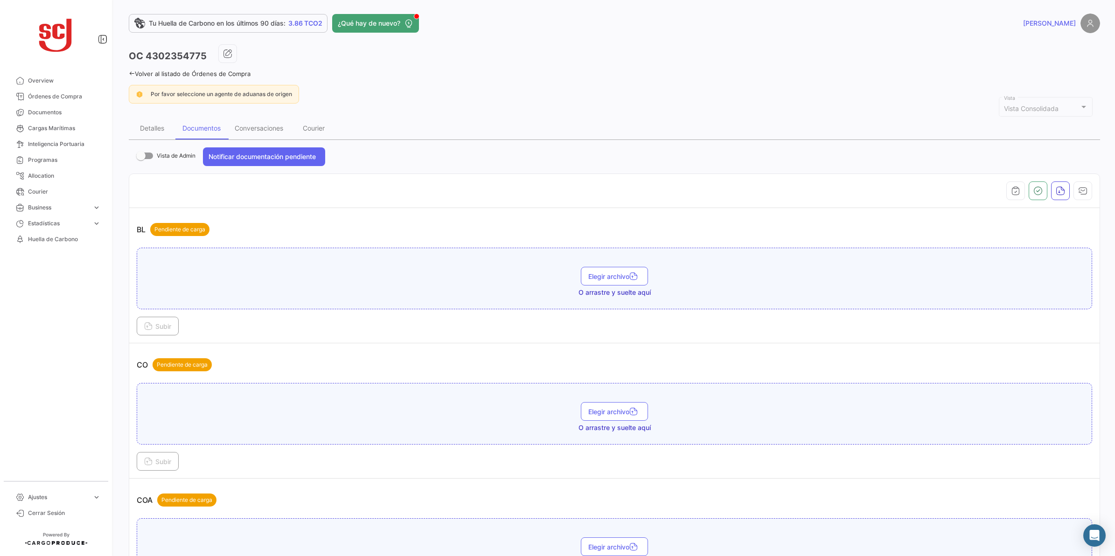
scroll to position [0, 0]
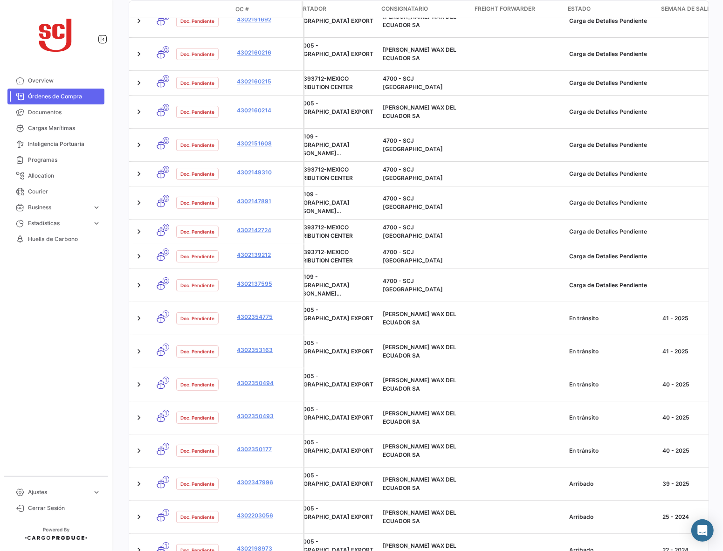
scroll to position [0, 187]
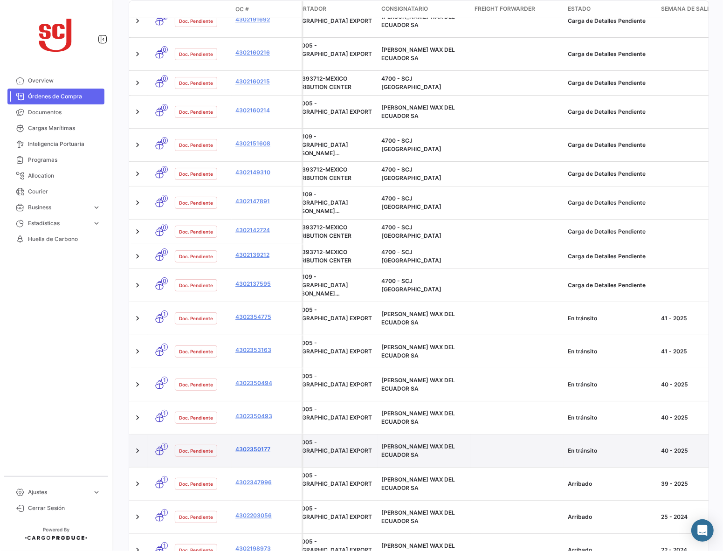
click at [261, 445] on link "4302350177" at bounding box center [267, 449] width 63 height 8
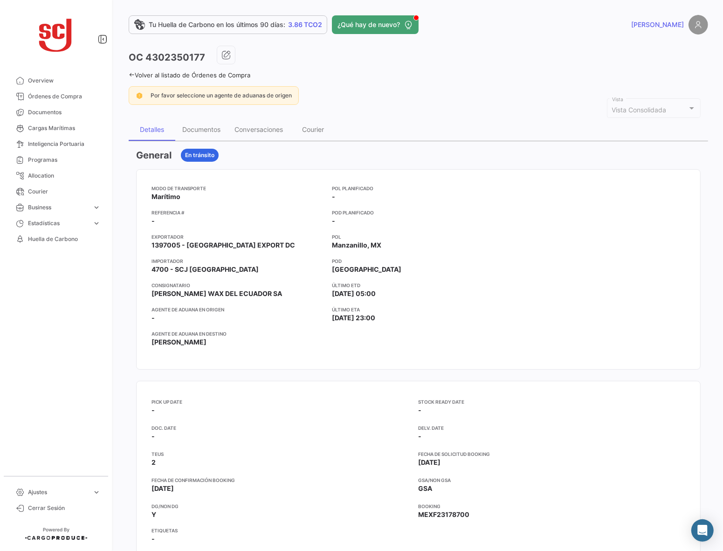
drag, startPoint x: 204, startPoint y: 61, endPoint x: 147, endPoint y: 66, distance: 57.6
click at [147, 66] on div "OC 4302350177" at bounding box center [419, 57] width 580 height 23
copy h3 "4302350177"
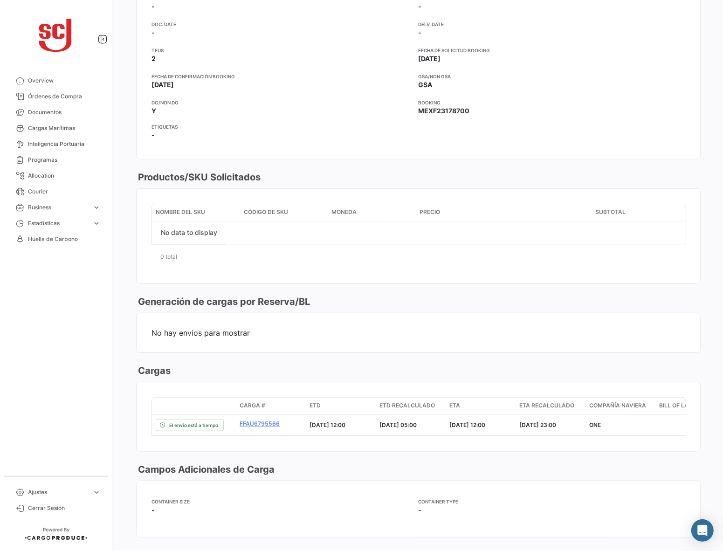
scroll to position [525, 0]
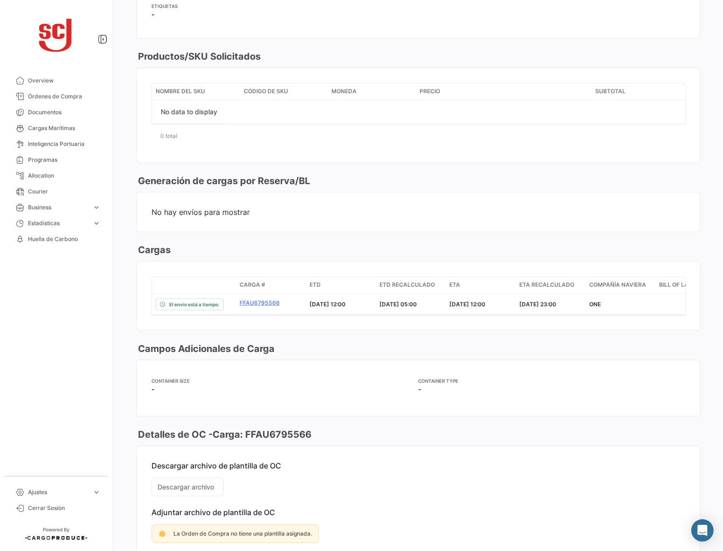
drag, startPoint x: 318, startPoint y: 445, endPoint x: 246, endPoint y: 449, distance: 72.0
click at [246, 441] on div "Detalles de OC - Carga: FFAU6795566" at bounding box center [418, 434] width 565 height 13
copy h3 "FFAU6795566"
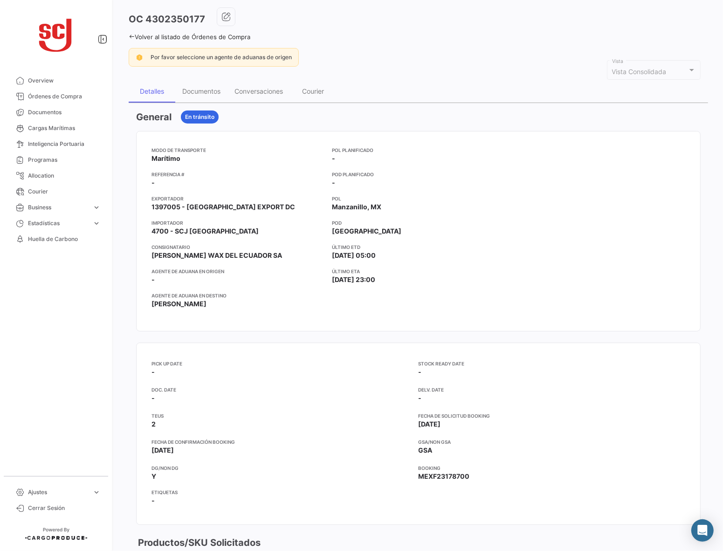
scroll to position [0, 0]
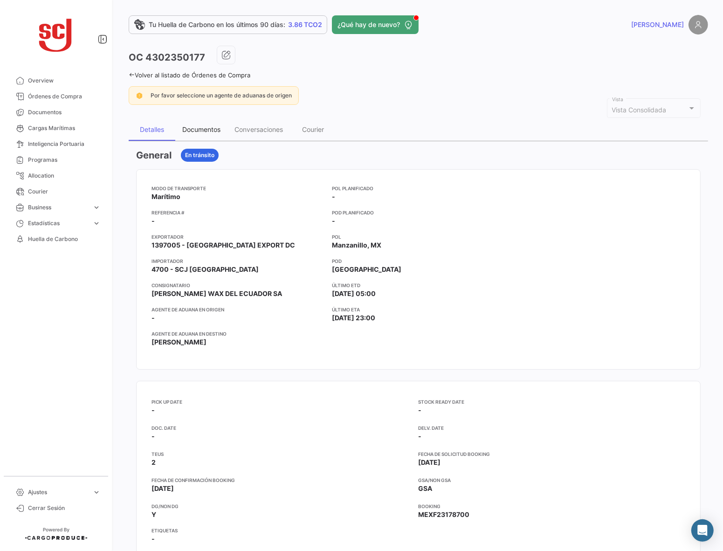
click at [195, 122] on div "Documentos" at bounding box center [201, 129] width 52 height 22
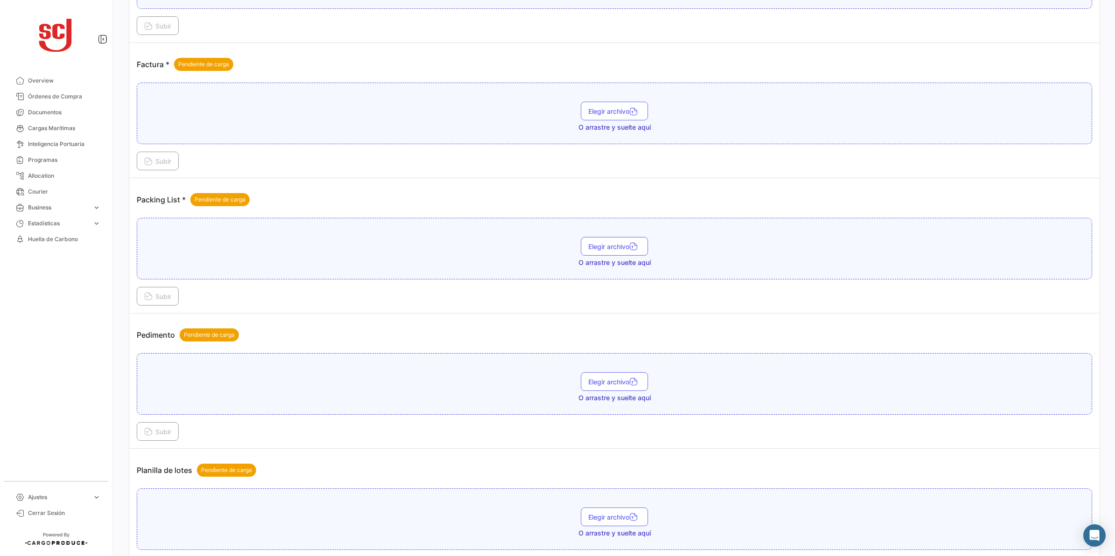
scroll to position [920, 0]
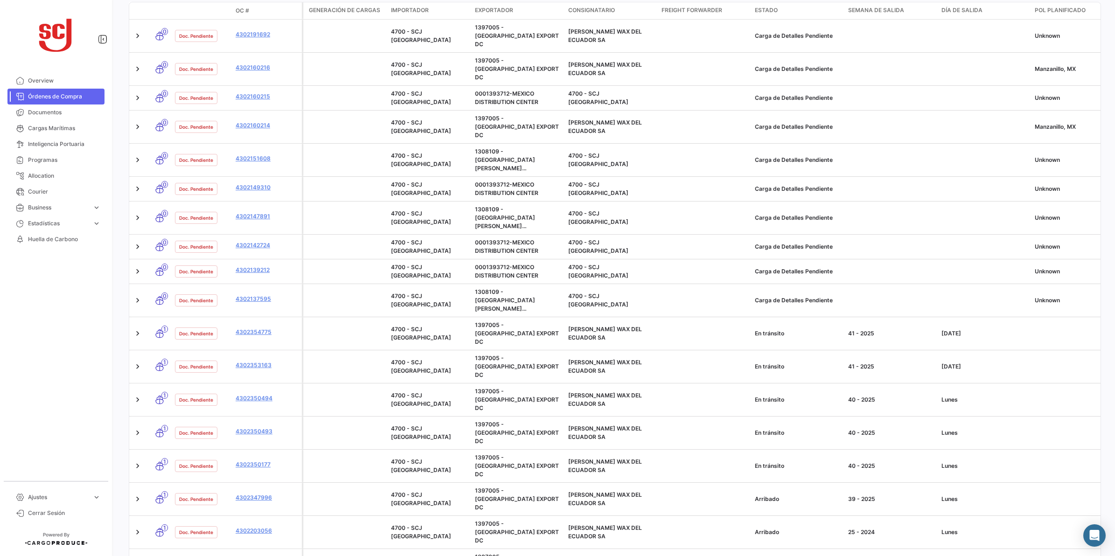
scroll to position [247, 0]
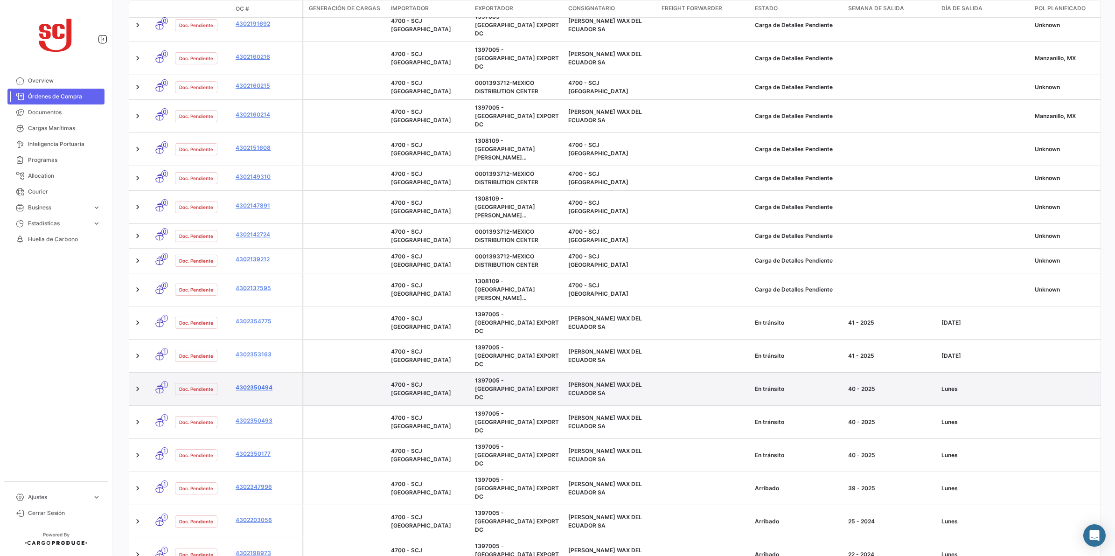
click at [264, 383] on link "4302350494" at bounding box center [267, 387] width 63 height 8
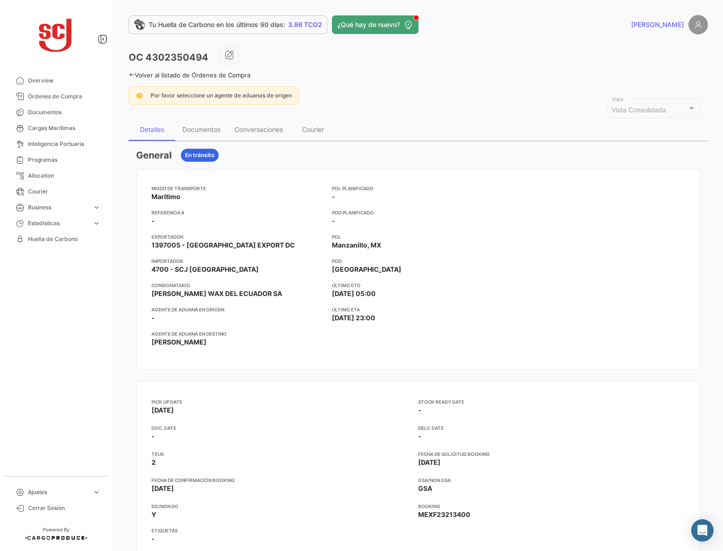
drag, startPoint x: 208, startPoint y: 59, endPoint x: 147, endPoint y: 61, distance: 60.7
click at [147, 61] on h3 "OC 4302350494" at bounding box center [169, 57] width 80 height 13
copy h3 "4302350494"
click at [195, 62] on h3 "OC 4302350494" at bounding box center [169, 57] width 80 height 13
drag, startPoint x: 195, startPoint y: 62, endPoint x: 209, endPoint y: 59, distance: 13.8
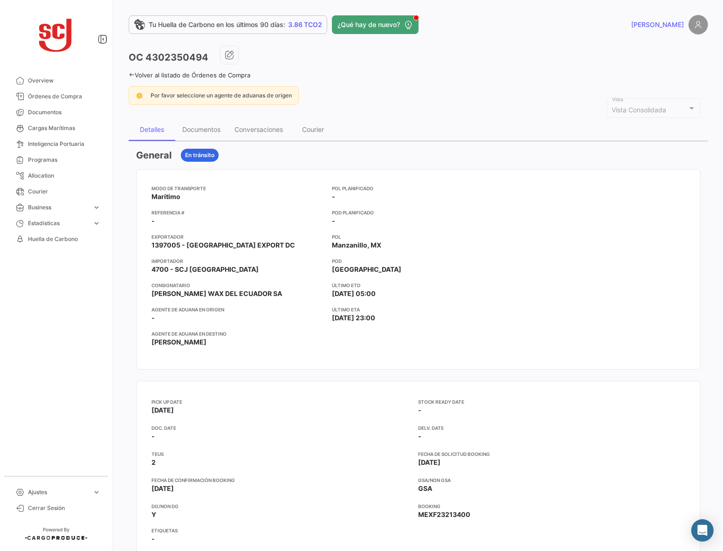
click at [208, 59] on div "OC 4302350494" at bounding box center [419, 57] width 580 height 23
drag, startPoint x: 210, startPoint y: 56, endPoint x: 145, endPoint y: 59, distance: 65.8
click at [145, 59] on div "OC 4302350494" at bounding box center [419, 57] width 580 height 23
copy h3 "4302350494"
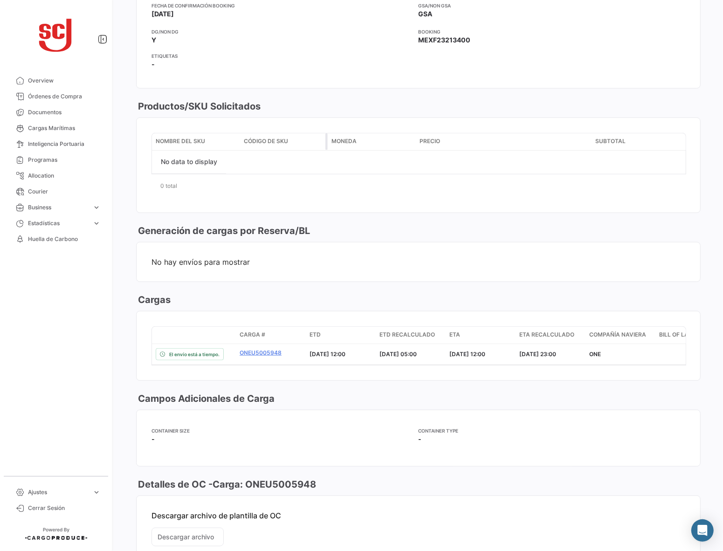
scroll to position [575, 0]
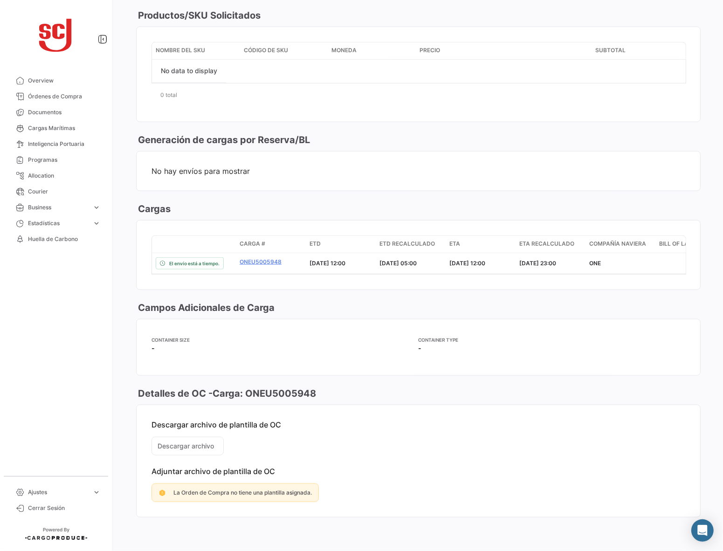
drag, startPoint x: 327, startPoint y: 396, endPoint x: 247, endPoint y: 397, distance: 79.3
click at [247, 397] on div "Detalles de OC - Carga: ONEU5005948" at bounding box center [418, 393] width 565 height 13
copy h3 "ONEU5005948"
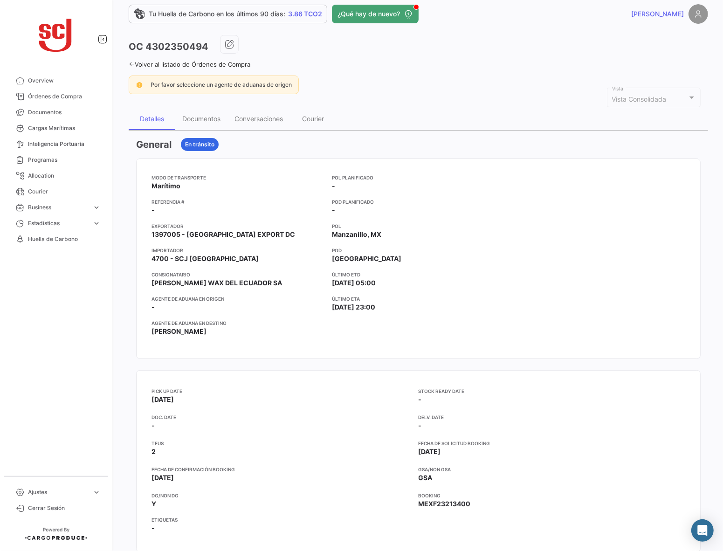
scroll to position [0, 0]
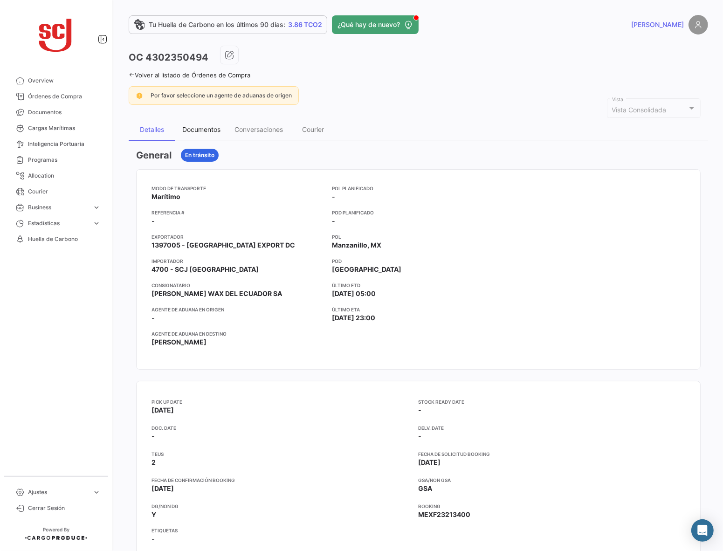
click at [215, 129] on div "Documentos" at bounding box center [201, 129] width 38 height 8
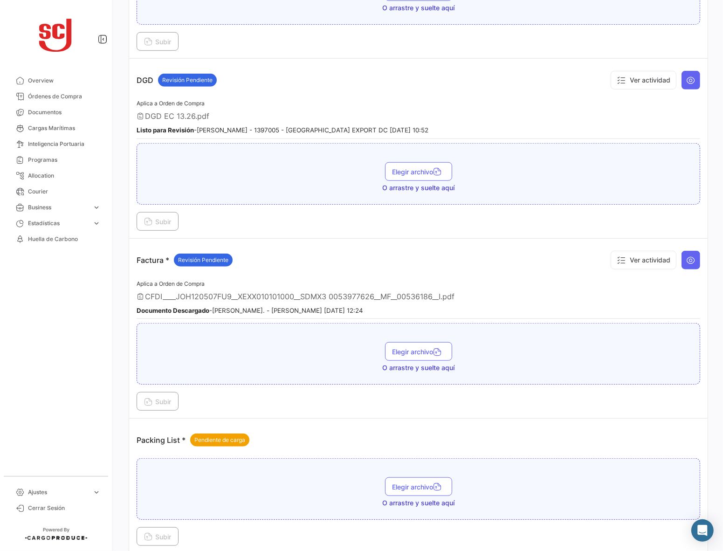
scroll to position [583, 0]
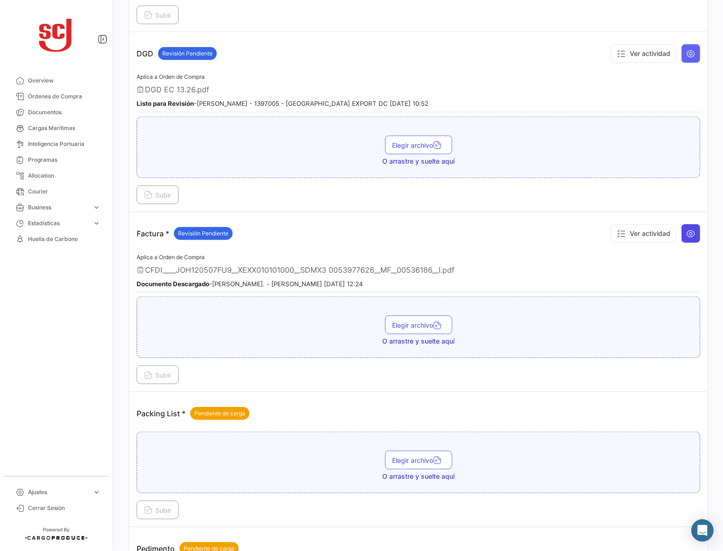
click at [691, 238] on button at bounding box center [691, 233] width 19 height 19
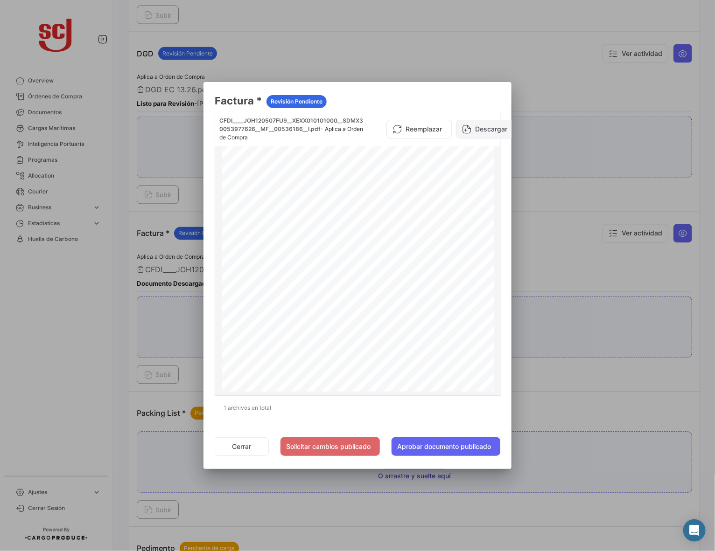
click at [470, 127] on icon at bounding box center [466, 129] width 9 height 9
click at [578, 298] on div at bounding box center [357, 275] width 715 height 551
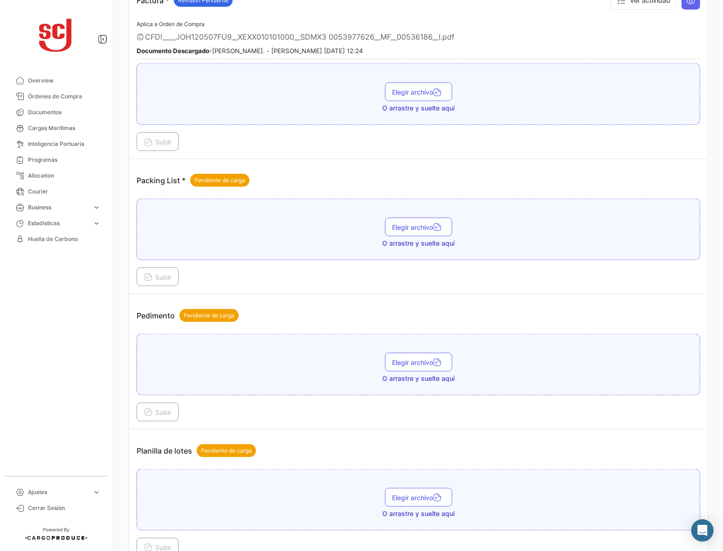
scroll to position [1063, 0]
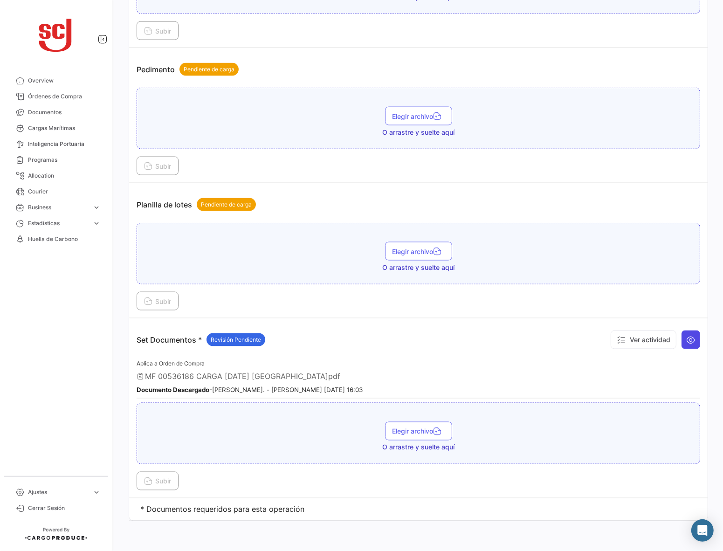
click at [687, 336] on icon at bounding box center [691, 339] width 9 height 9
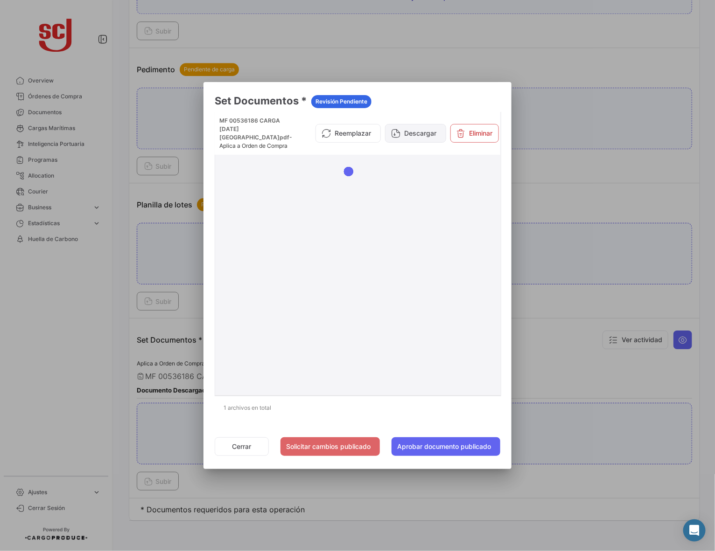
click at [410, 131] on button "Descargar" at bounding box center [415, 133] width 61 height 19
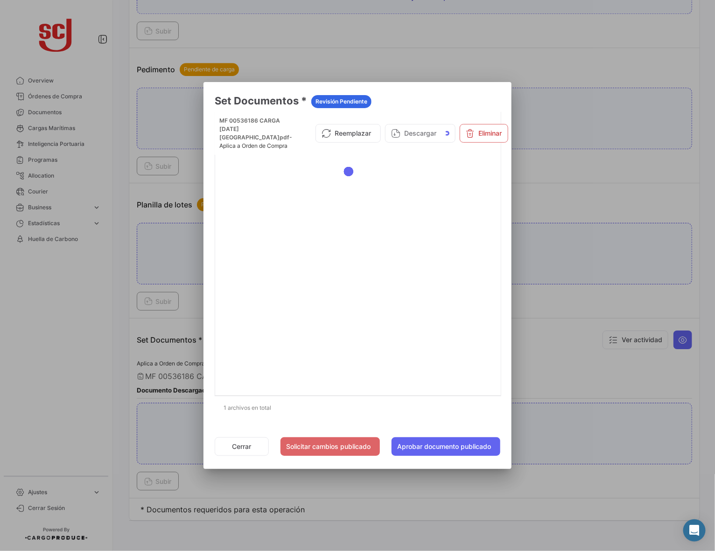
click at [562, 373] on div at bounding box center [357, 275] width 715 height 551
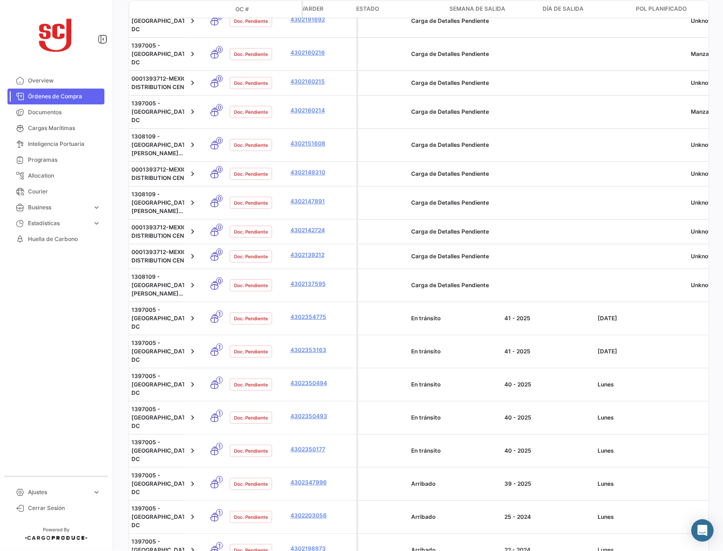
scroll to position [0, 398]
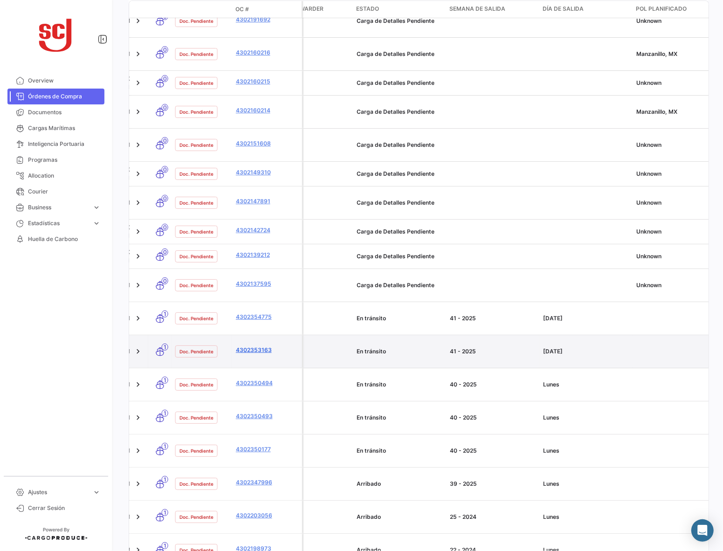
click at [257, 346] on link "4302353163" at bounding box center [267, 350] width 63 height 8
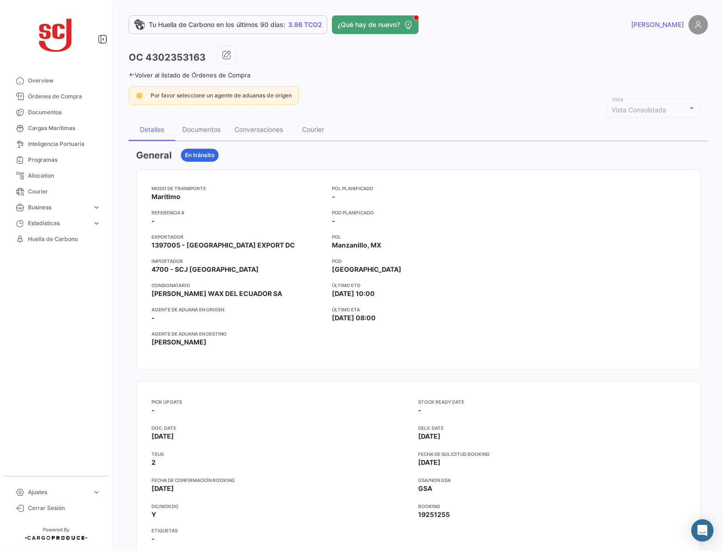
drag, startPoint x: 210, startPoint y: 59, endPoint x: 152, endPoint y: 57, distance: 58.8
click at [152, 57] on div "OC 4302353163" at bounding box center [419, 57] width 580 height 23
drag, startPoint x: 181, startPoint y: 51, endPoint x: 148, endPoint y: 55, distance: 33.3
click at [148, 55] on h3 "OC 4302353163" at bounding box center [167, 57] width 77 height 13
drag, startPoint x: 147, startPoint y: 55, endPoint x: 206, endPoint y: 59, distance: 58.4
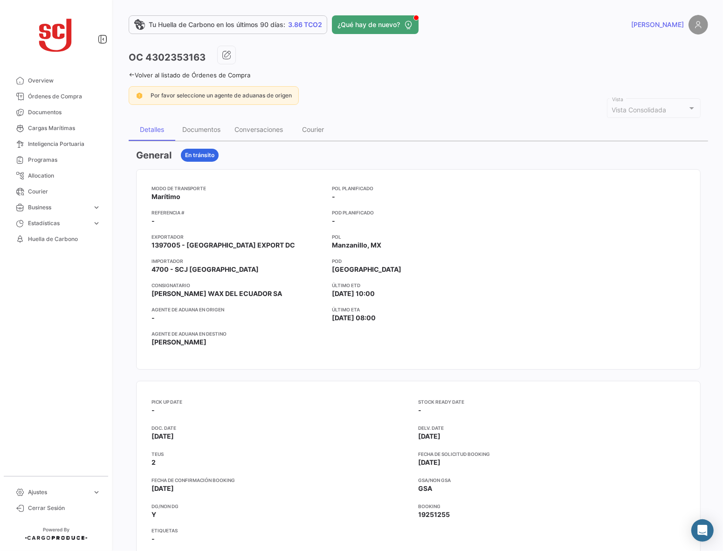
click at [206, 59] on div "OC 4302353163" at bounding box center [419, 57] width 580 height 23
copy h3 "4302353163"
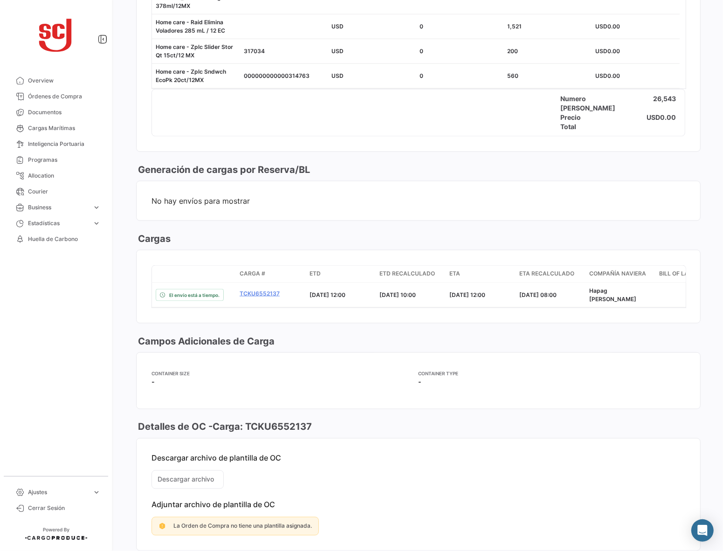
scroll to position [1050, 0]
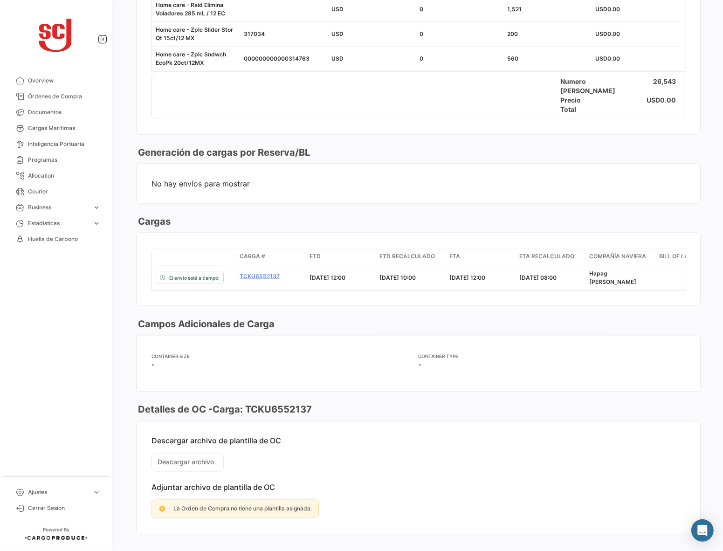
drag, startPoint x: 334, startPoint y: 400, endPoint x: 245, endPoint y: 404, distance: 88.7
click at [245, 404] on div "Detalles de OC - Carga: TCKU6552137" at bounding box center [418, 409] width 565 height 13
copy h3 "TCKU6552137"
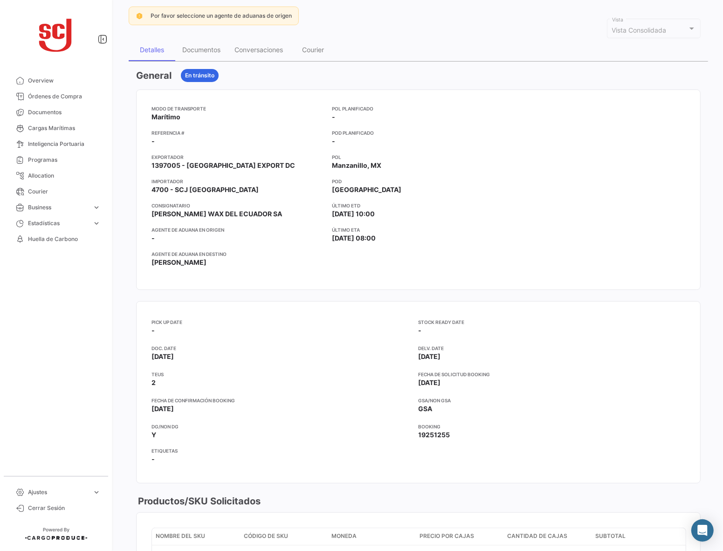
scroll to position [0, 0]
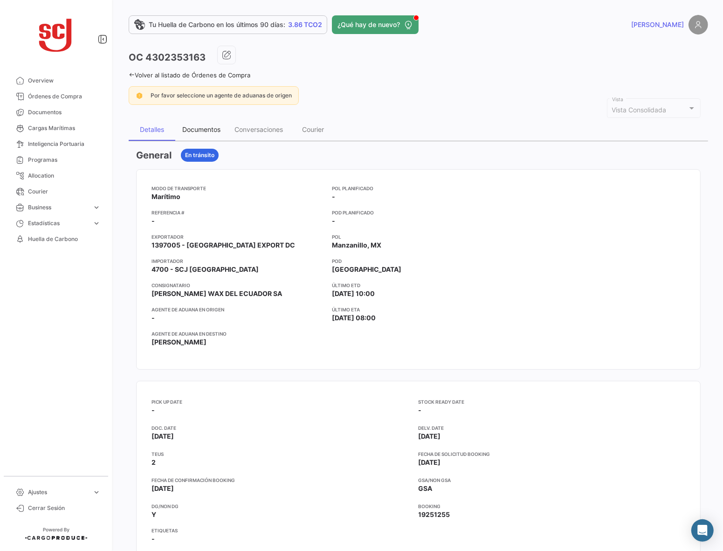
click at [204, 131] on div "Documentos" at bounding box center [201, 129] width 38 height 8
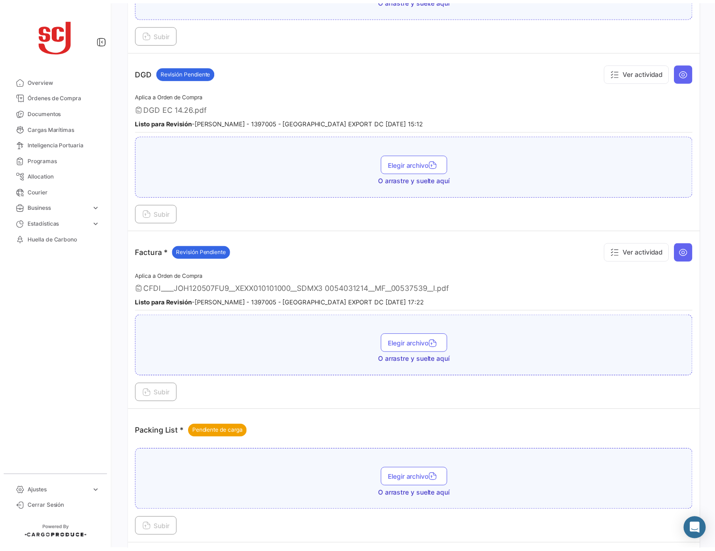
scroll to position [583, 0]
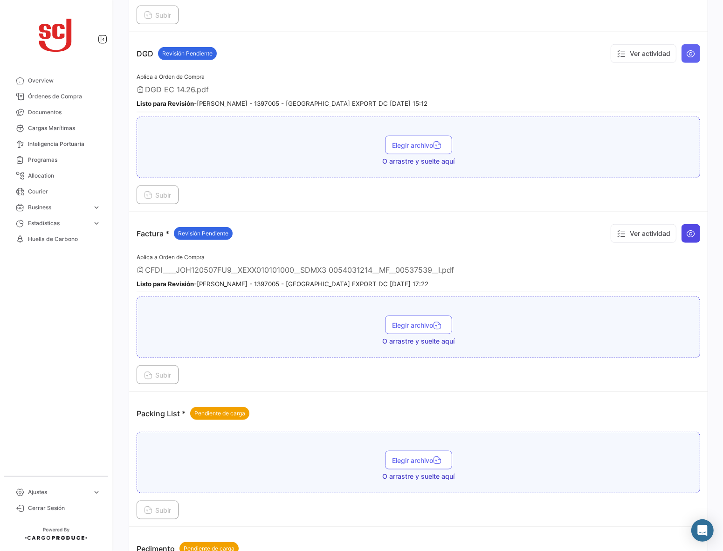
click at [687, 234] on icon at bounding box center [691, 233] width 9 height 9
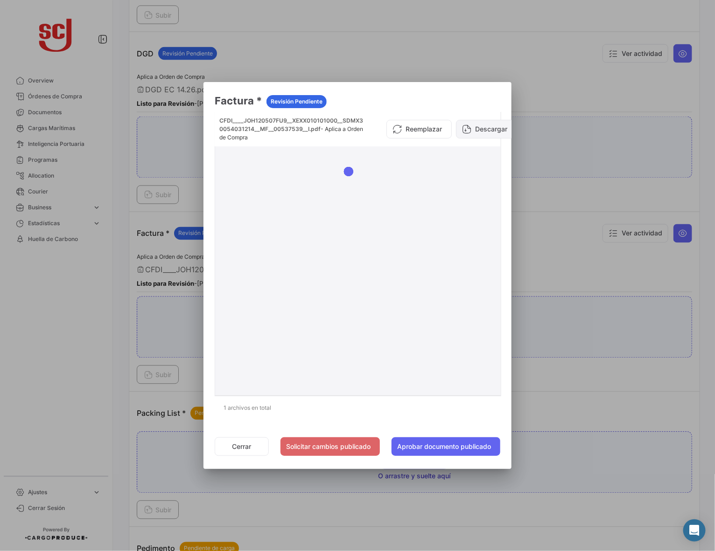
click at [475, 131] on button "Descargar" at bounding box center [486, 129] width 61 height 19
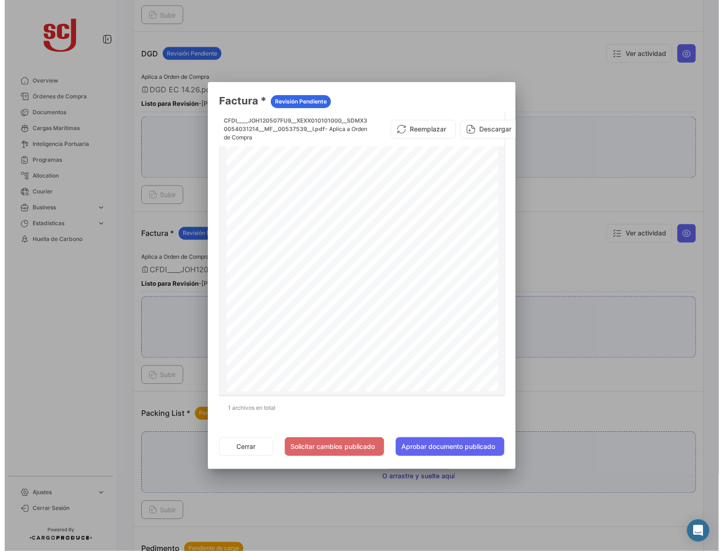
scroll to position [117, 0]
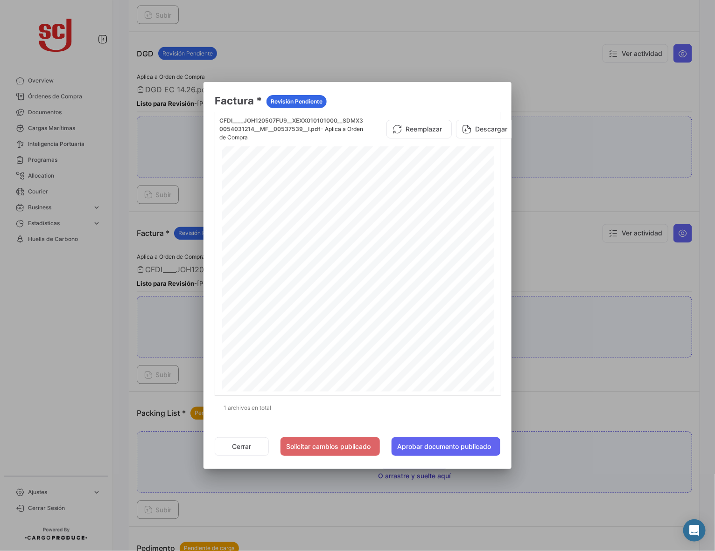
click at [571, 239] on div at bounding box center [357, 275] width 715 height 551
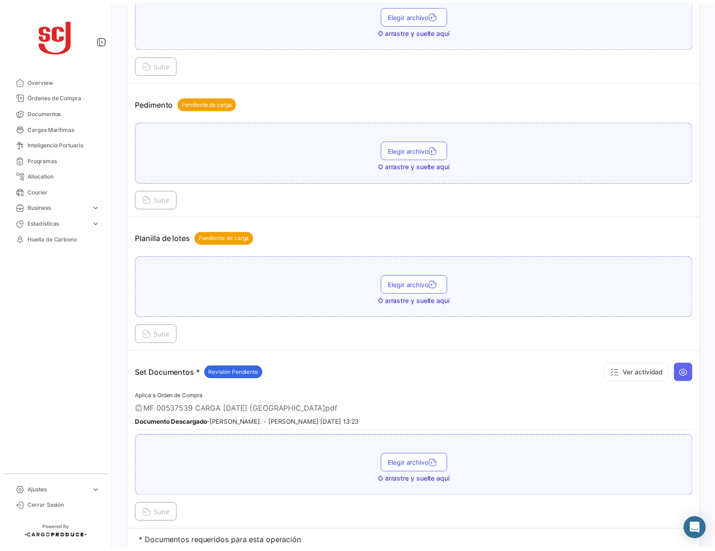
scroll to position [1063, 0]
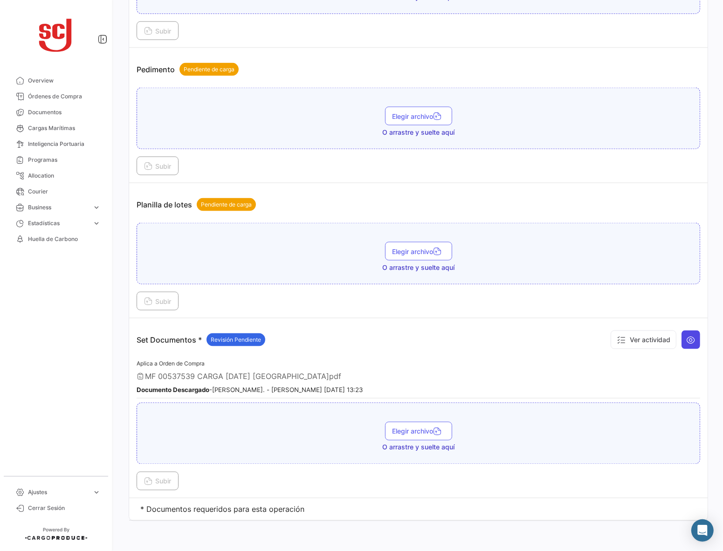
click at [687, 341] on icon at bounding box center [691, 339] width 9 height 9
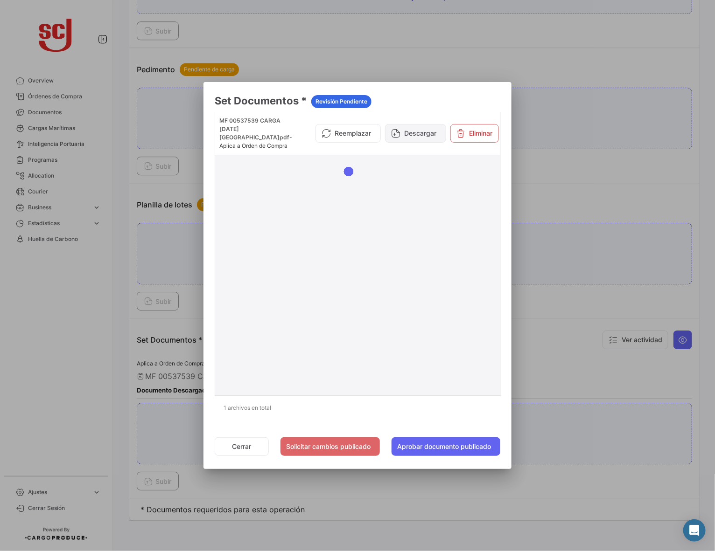
click at [407, 133] on button "Descargar" at bounding box center [415, 133] width 61 height 19
